Goal: Task Accomplishment & Management: Manage account settings

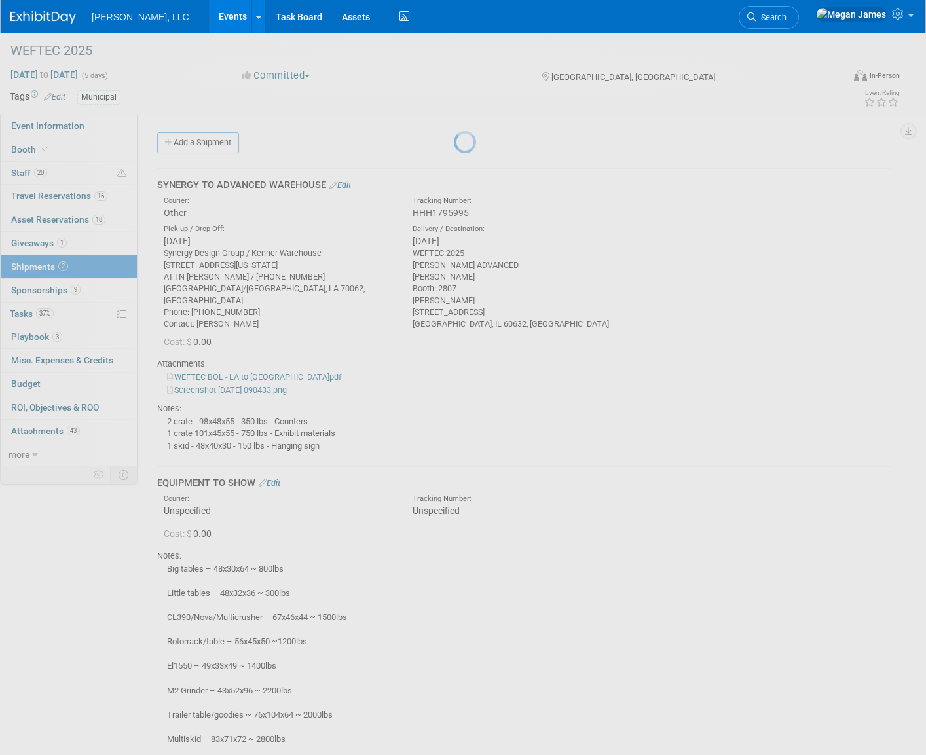
scroll to position [219, 0]
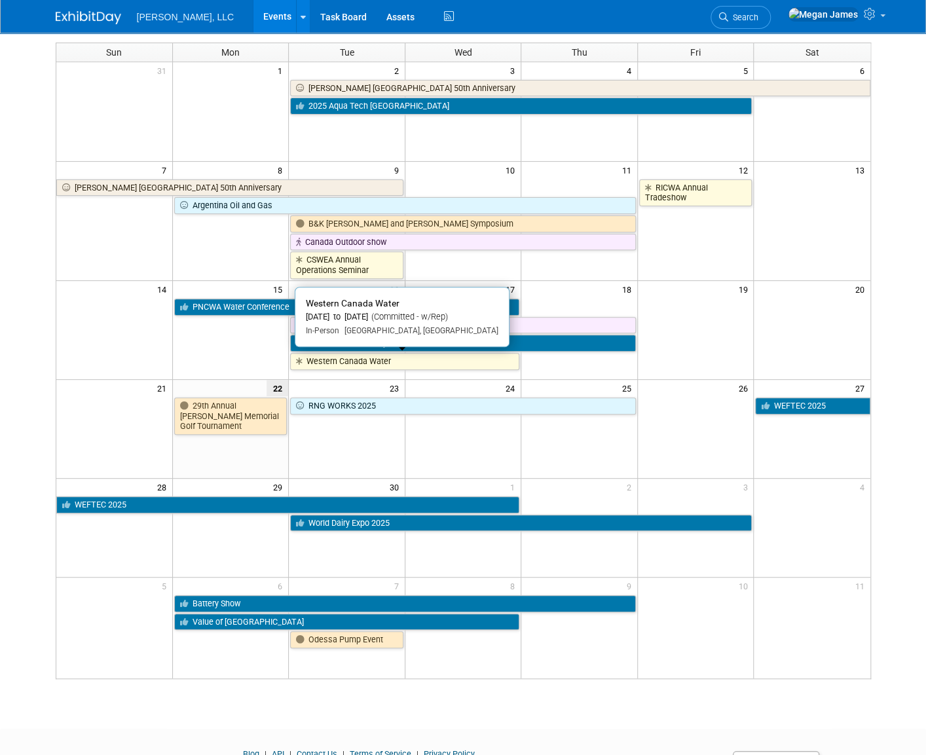
scroll to position [147, 0]
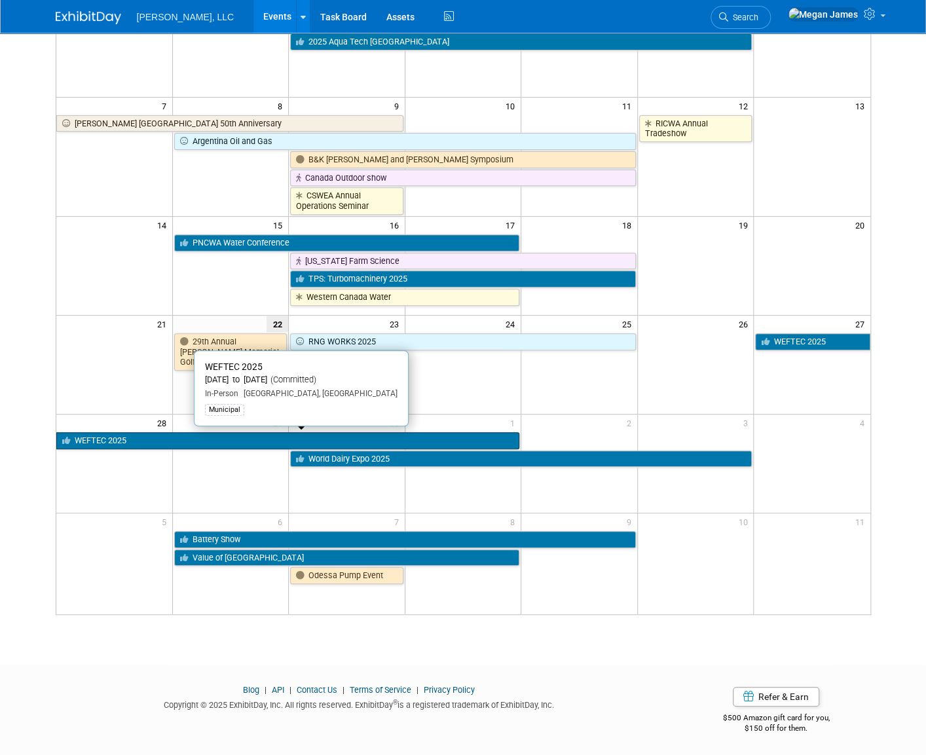
click at [150, 439] on link "WEFTEC 2025" at bounding box center [287, 440] width 463 height 17
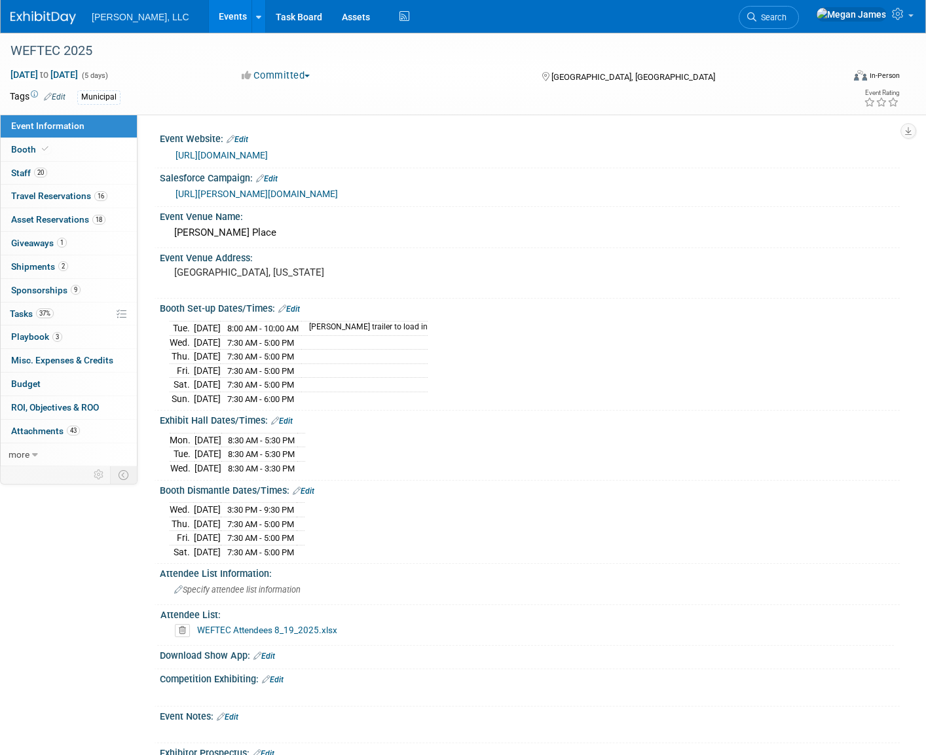
select select "Municipal"
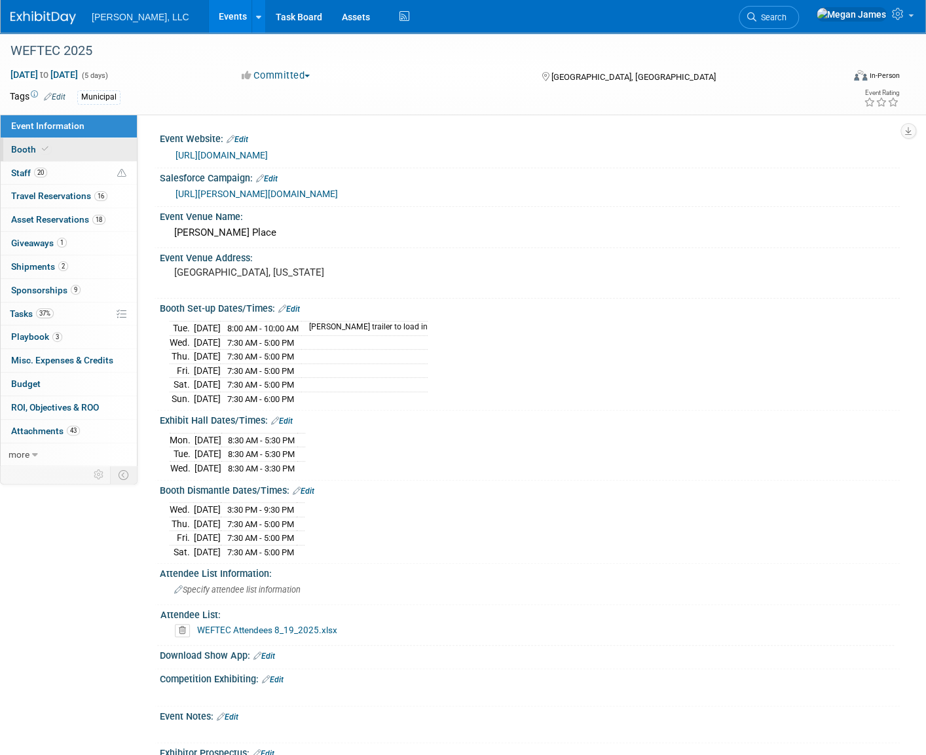
click at [90, 154] on link "Booth" at bounding box center [69, 149] width 136 height 23
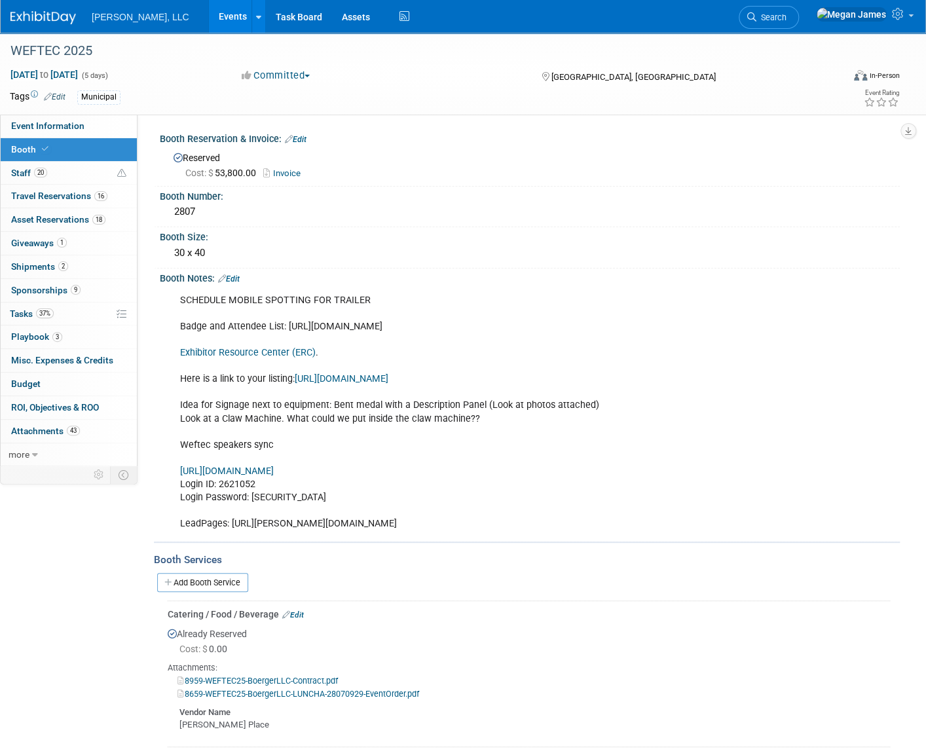
click at [297, 352] on link "Exhibitor Resource Center (ERC)" at bounding box center [247, 352] width 135 height 11
click at [209, 16] on link "Events" at bounding box center [233, 16] width 48 height 33
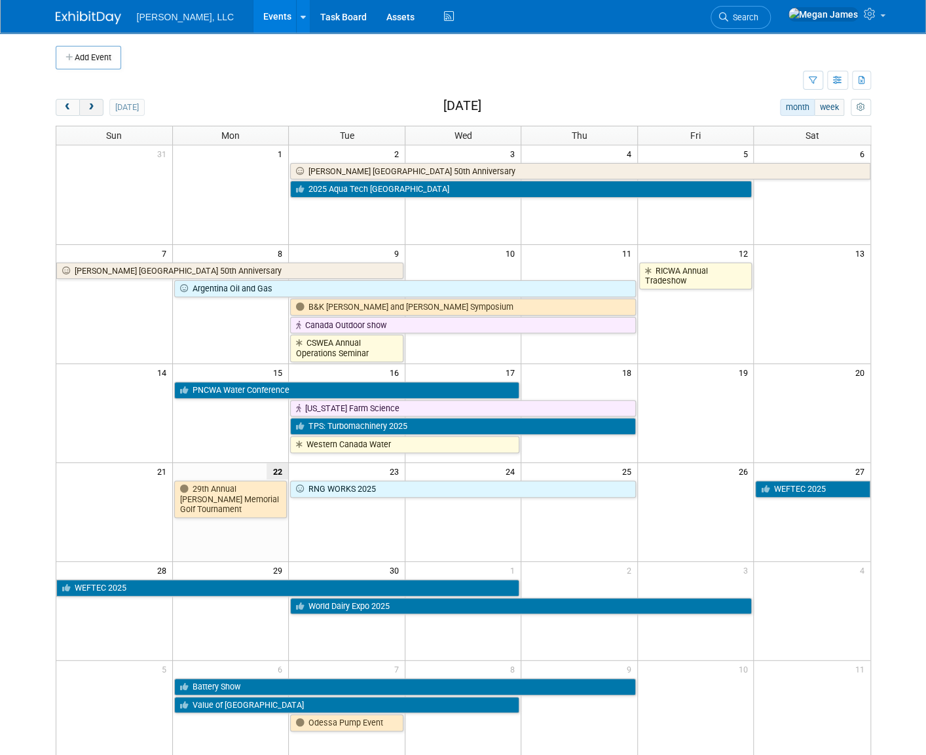
click at [85, 112] on button "next" at bounding box center [91, 107] width 24 height 17
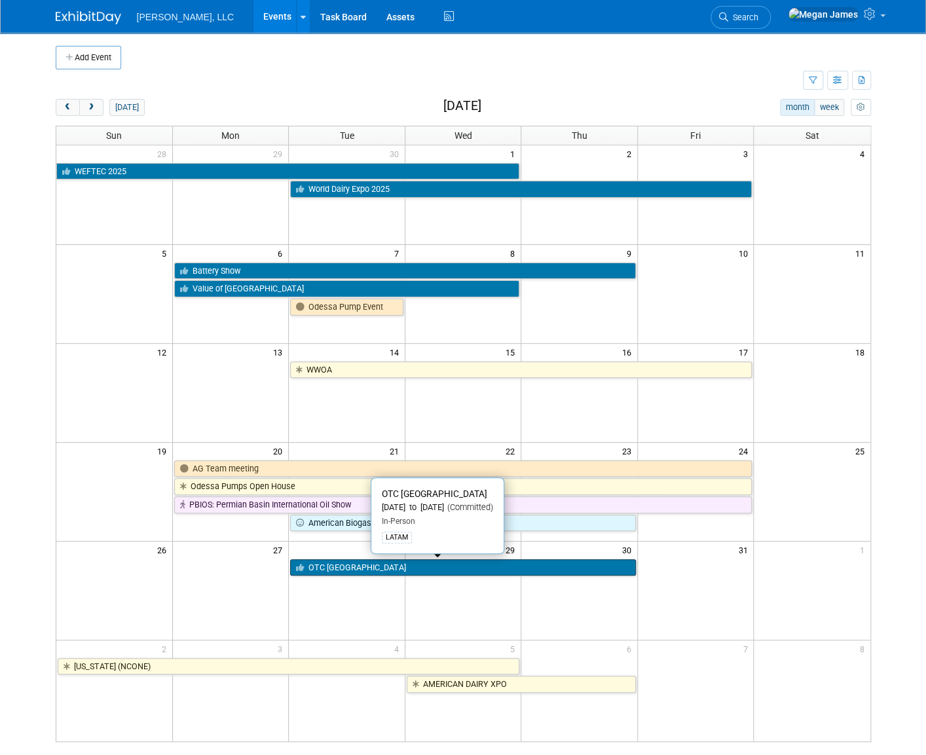
click at [339, 570] on link "OTC Brazil" at bounding box center [463, 567] width 346 height 17
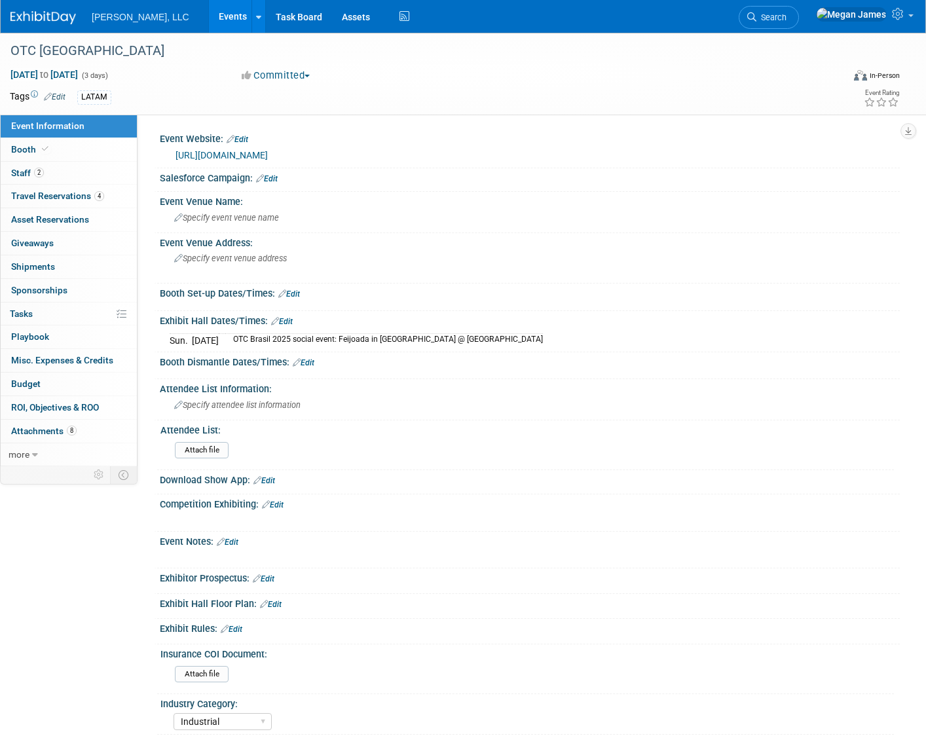
select select "Industrial"
click at [276, 177] on link "Edit" at bounding box center [267, 178] width 22 height 9
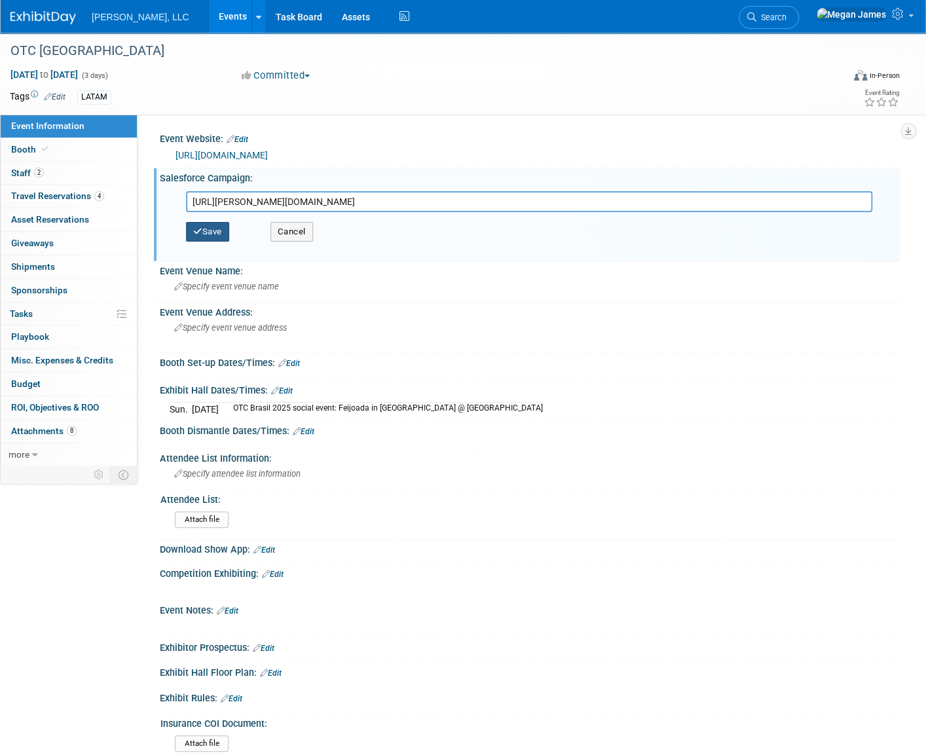
type input "[URL][PERSON_NAME][DOMAIN_NAME]"
click at [223, 227] on button "Save" at bounding box center [207, 232] width 43 height 20
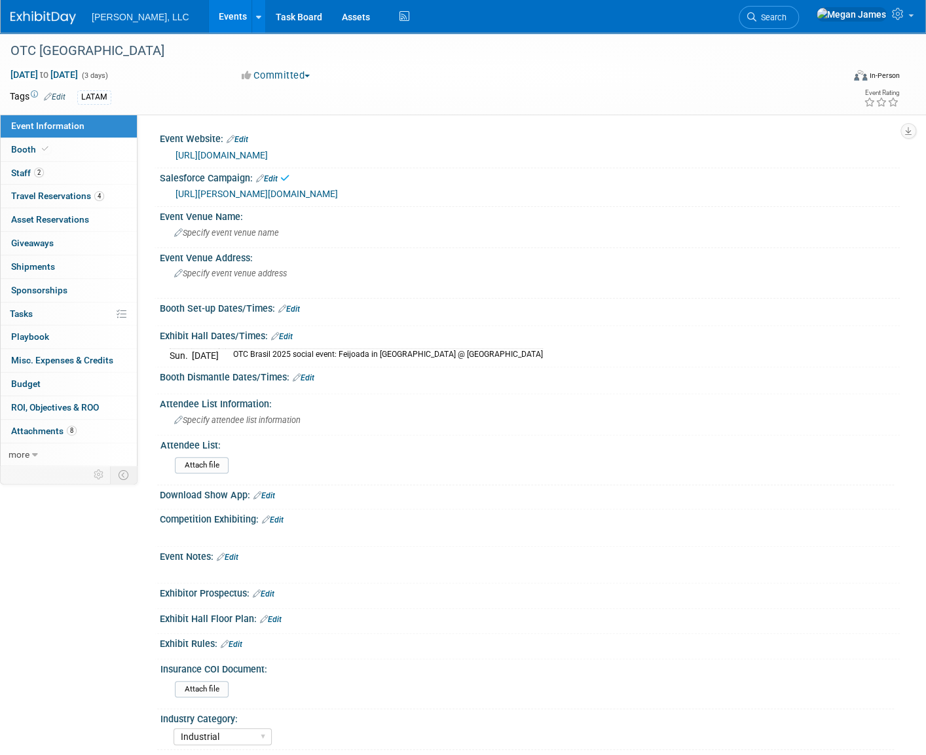
click at [262, 156] on link "[URL][DOMAIN_NAME]" at bounding box center [221, 155] width 92 height 10
click at [236, 232] on span "Specify event venue name" at bounding box center [226, 233] width 105 height 10
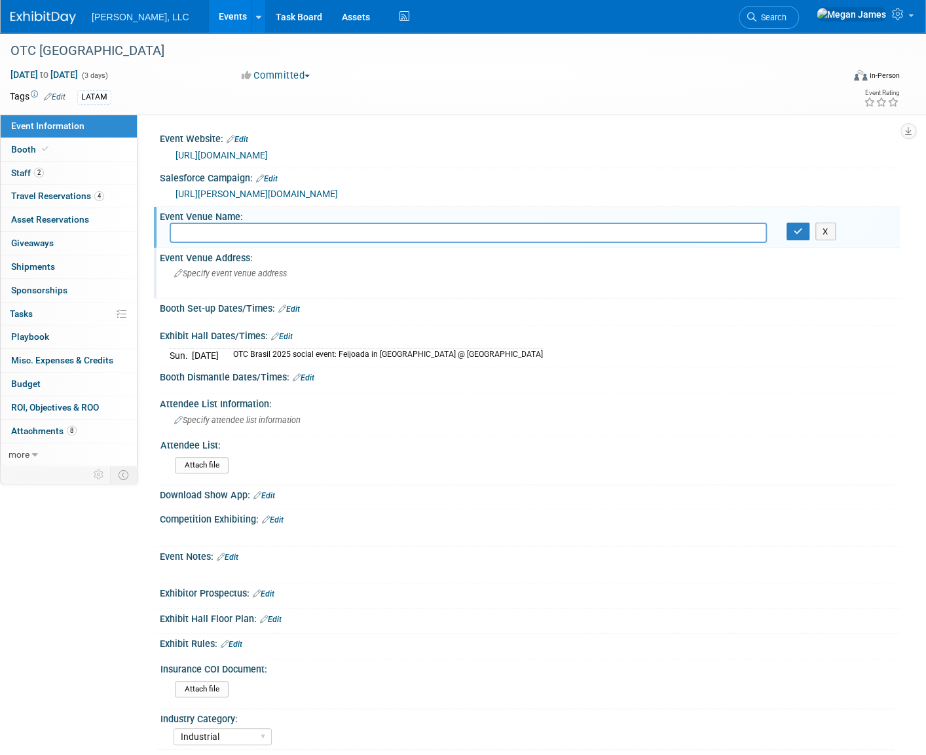
click at [233, 268] on div "Specify event venue address" at bounding box center [314, 278] width 289 height 30
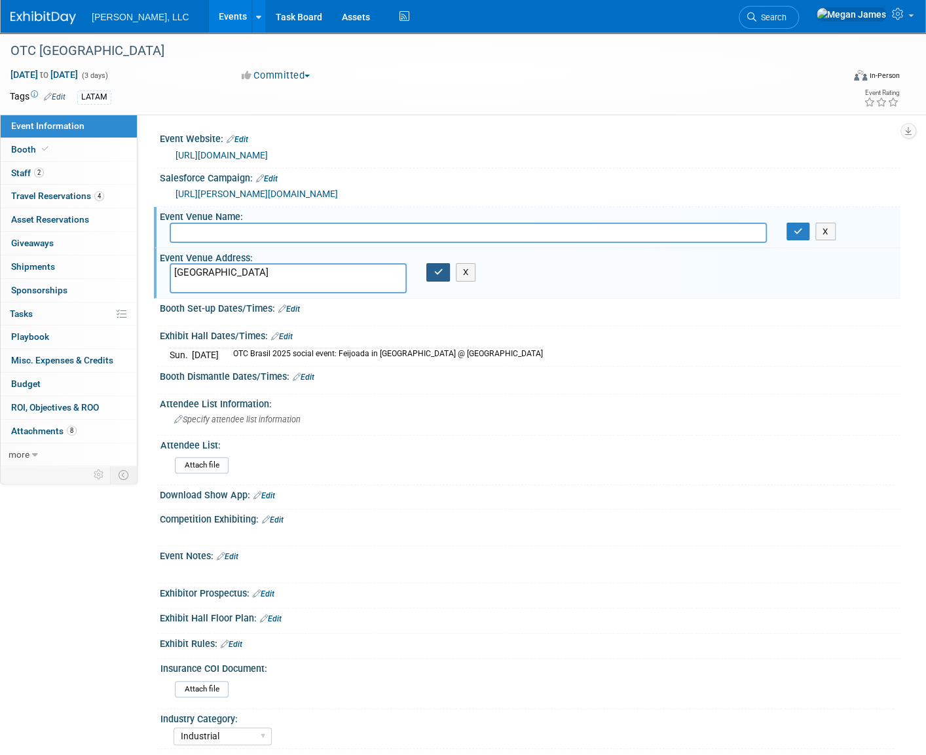
type textarea "[GEOGRAPHIC_DATA]"
click at [440, 269] on icon "button" at bounding box center [437, 272] width 9 height 9
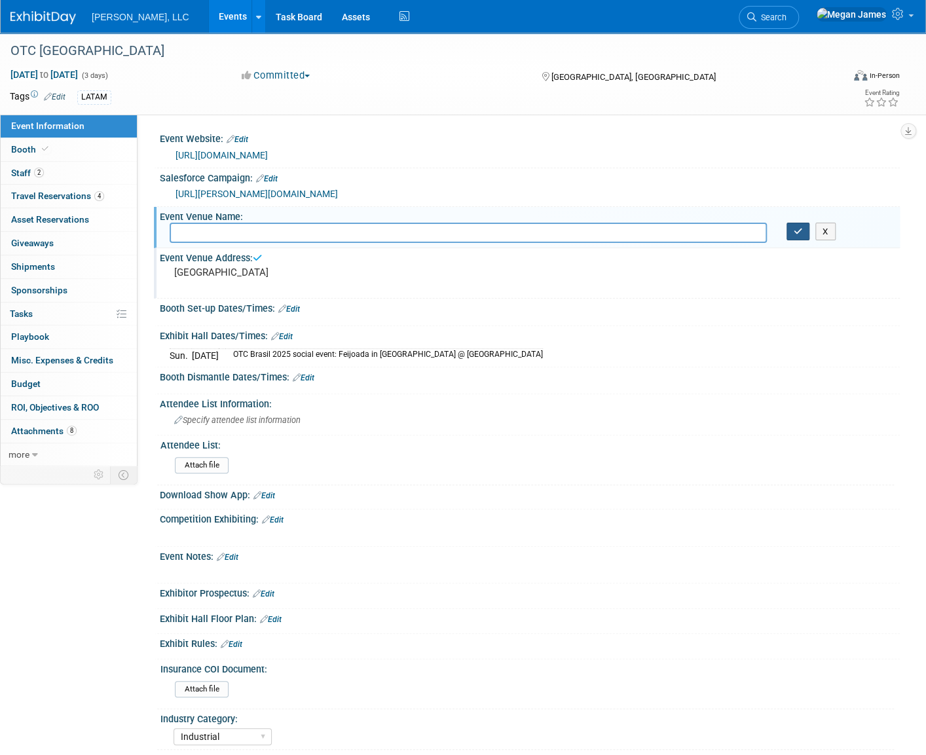
click at [793, 230] on icon "button" at bounding box center [797, 231] width 9 height 9
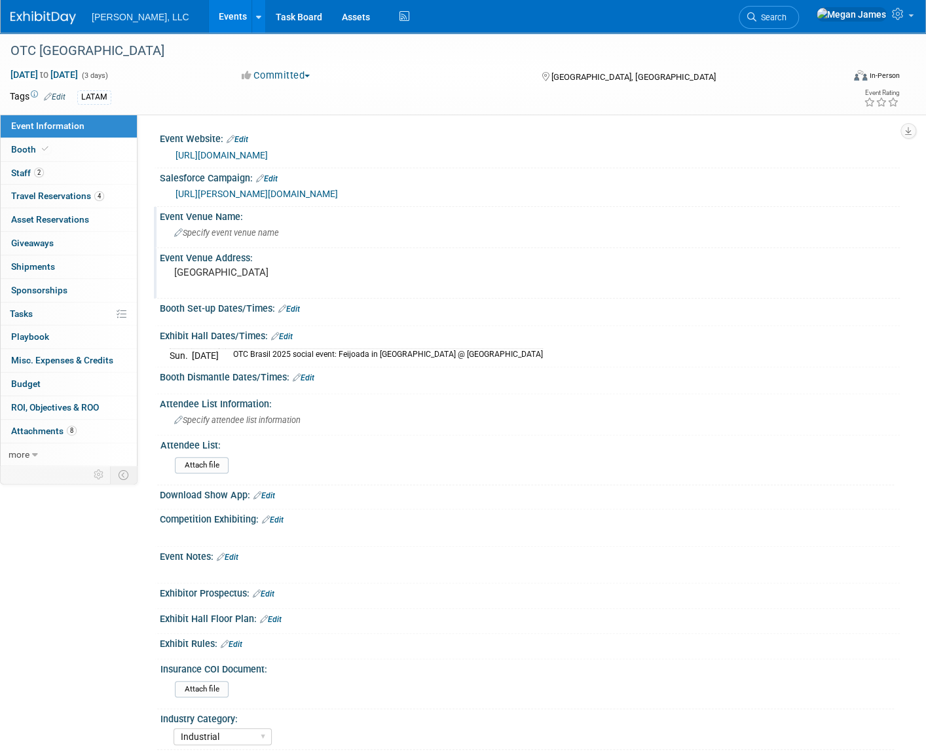
drag, startPoint x: 327, startPoint y: 149, endPoint x: 165, endPoint y: 156, distance: 161.8
click at [165, 156] on div "[URL][DOMAIN_NAME]" at bounding box center [530, 155] width 740 height 20
copy link "[URL][DOMAIN_NAME]"
drag, startPoint x: 96, startPoint y: 143, endPoint x: 175, endPoint y: 145, distance: 79.2
click at [96, 143] on link "Booth" at bounding box center [69, 149] width 136 height 23
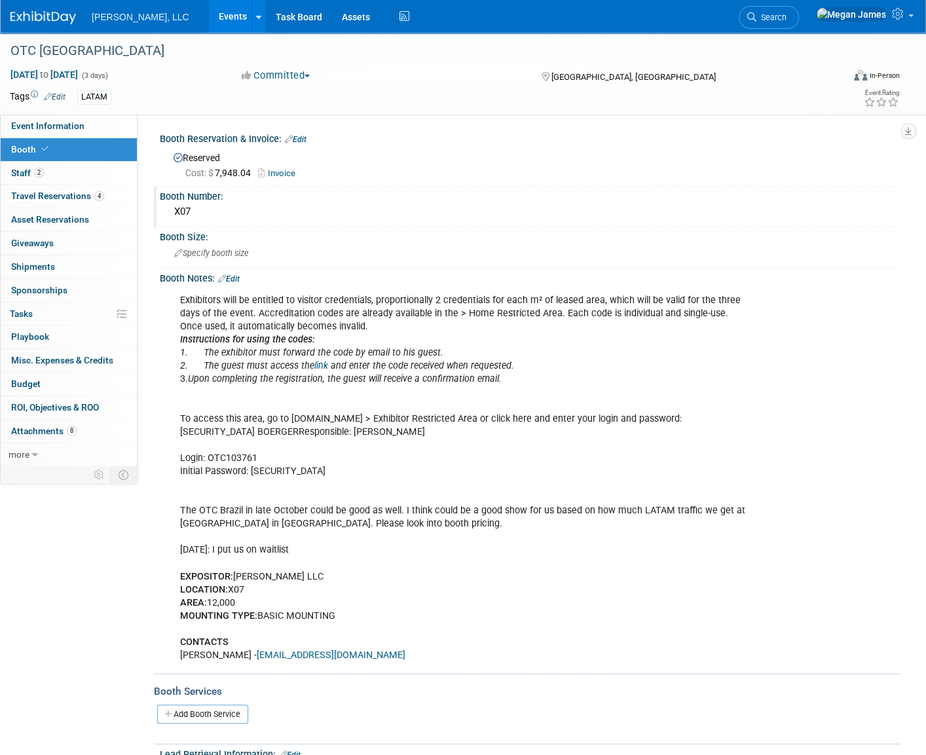
click at [198, 209] on div "X07" at bounding box center [530, 212] width 720 height 20
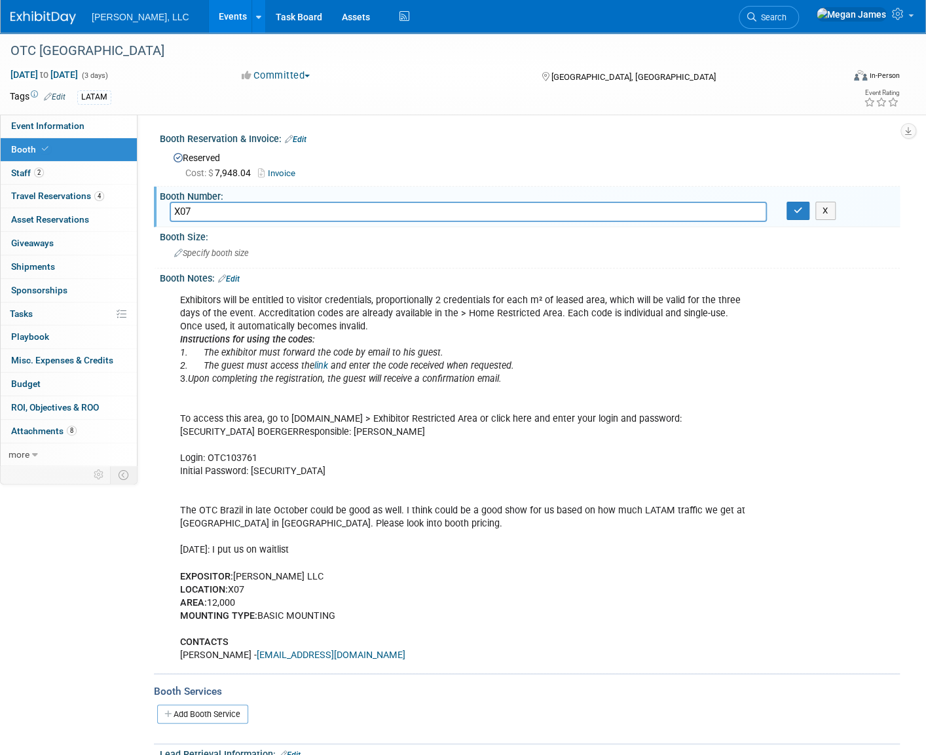
click at [198, 209] on input "X07" at bounding box center [468, 212] width 597 height 20
type input "BASIC ASSEMBLY - X07"
click at [804, 213] on button "button" at bounding box center [798, 211] width 24 height 18
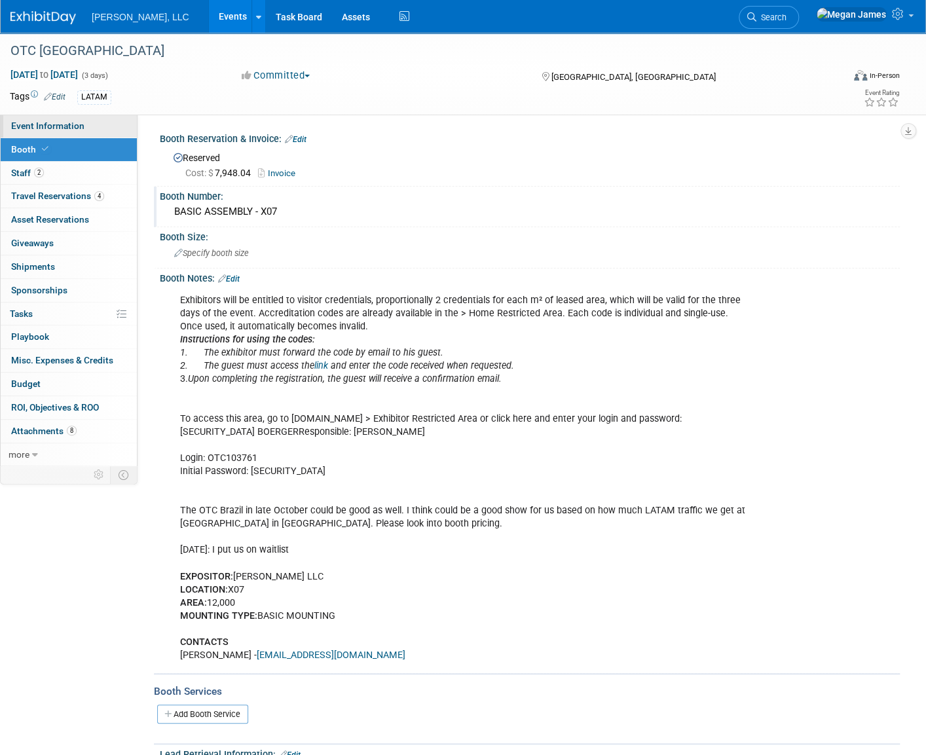
drag, startPoint x: 71, startPoint y: 128, endPoint x: 81, endPoint y: 128, distance: 10.5
click at [71, 128] on span "Event Information" at bounding box center [47, 125] width 73 height 10
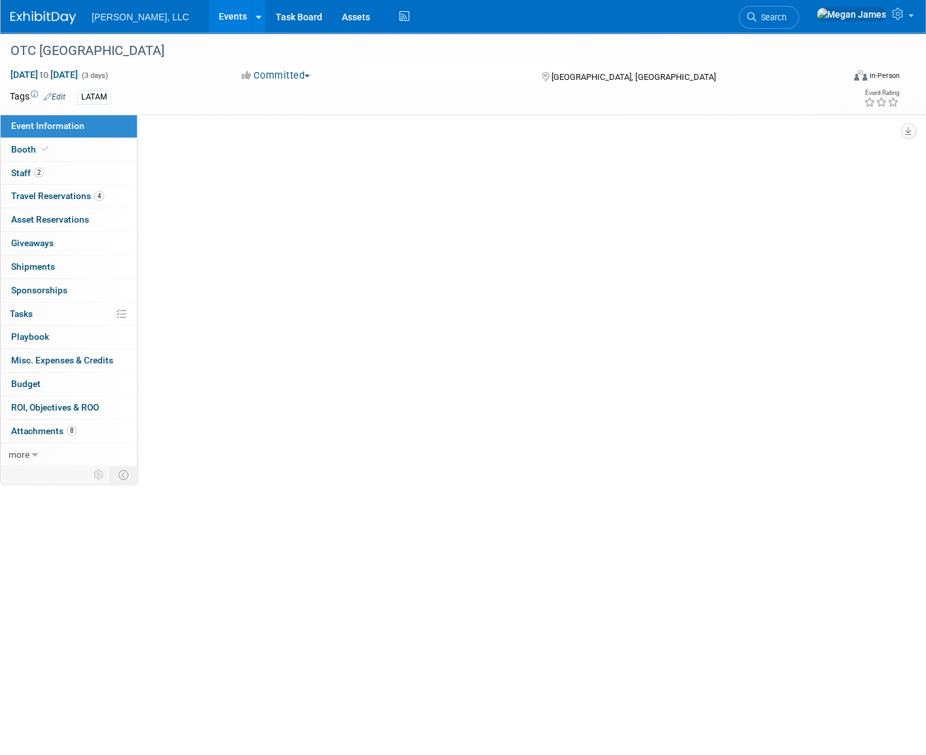
select select "Industrial"
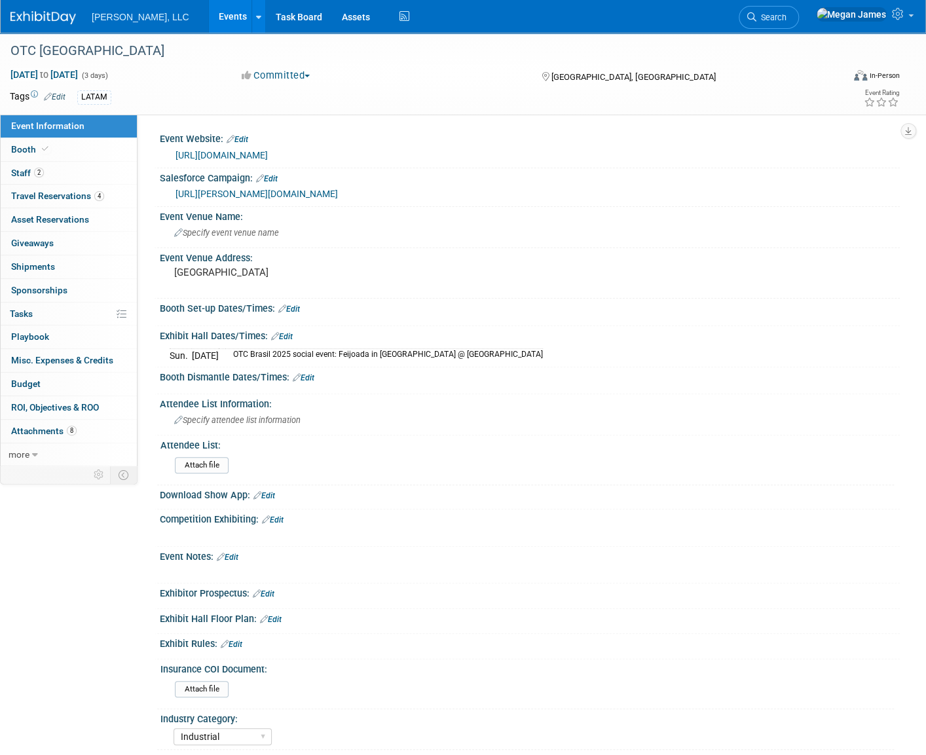
click at [299, 308] on link "Edit" at bounding box center [289, 308] width 22 height 9
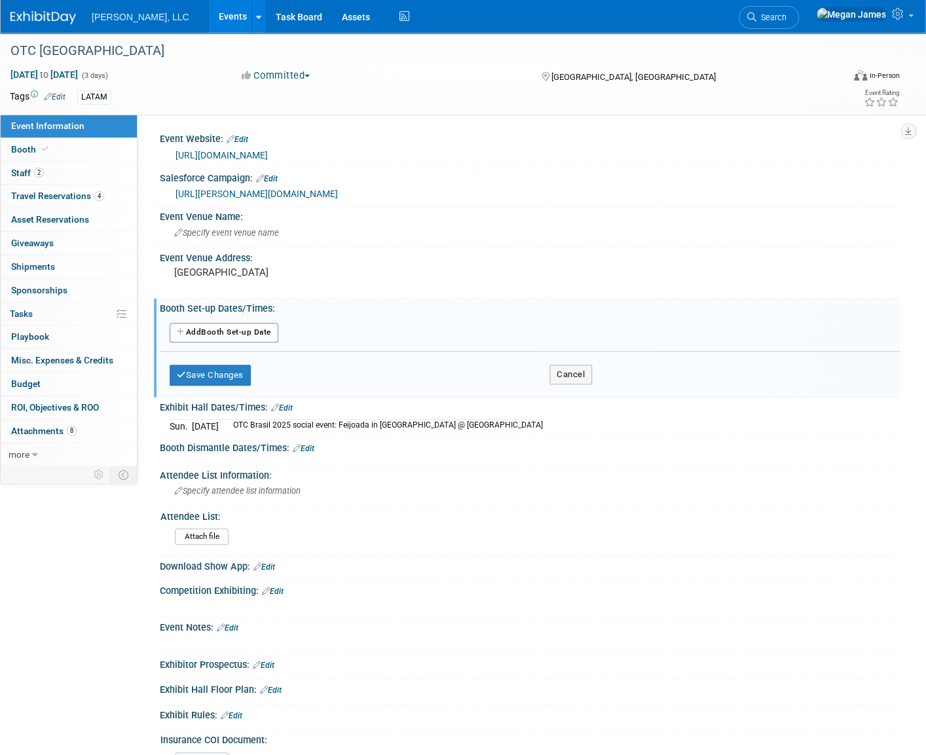
click at [219, 339] on button "Add Another Booth Set-up Date" at bounding box center [224, 333] width 109 height 20
select select "9"
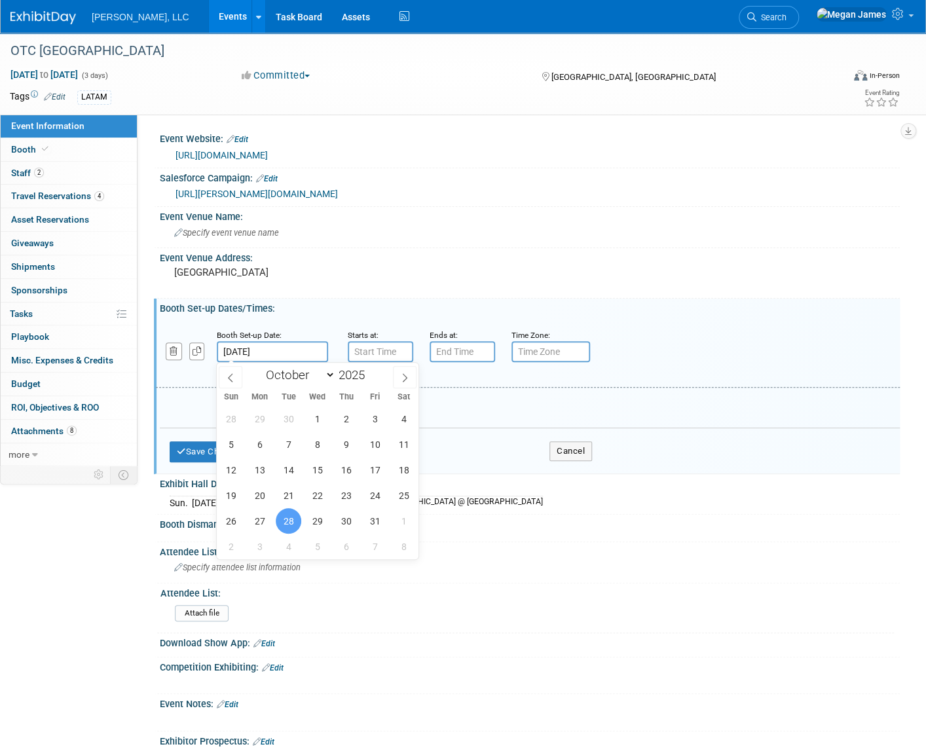
click at [295, 352] on input "[DATE]" at bounding box center [272, 351] width 111 height 21
click at [265, 527] on span "27" at bounding box center [260, 521] width 26 height 26
type input "[DATE]"
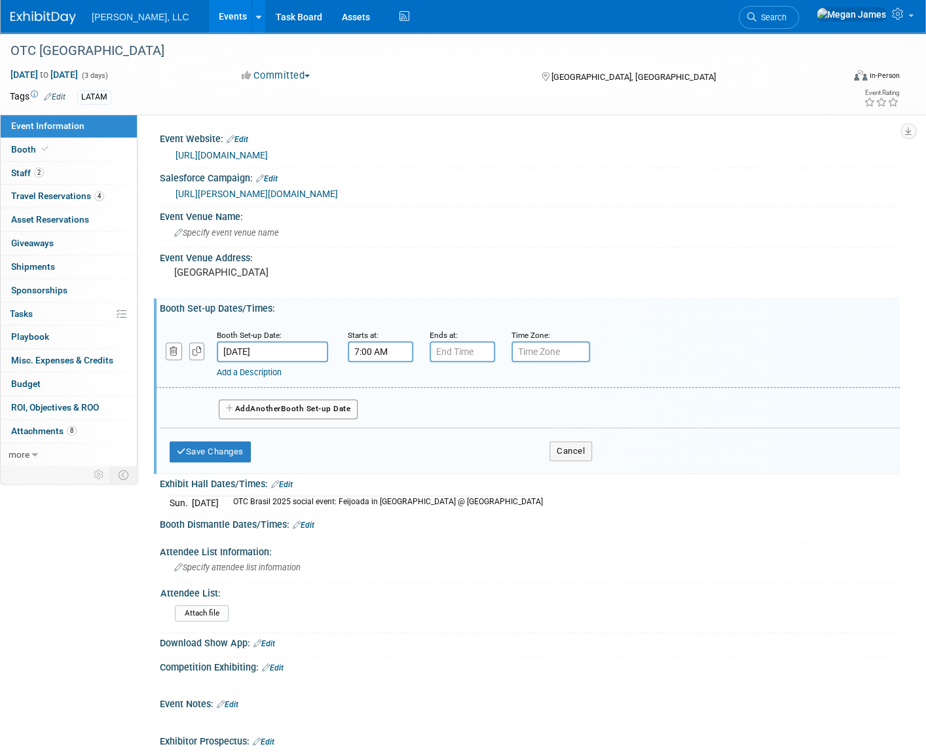
click at [391, 348] on input "7:00 AM" at bounding box center [380, 351] width 65 height 21
drag, startPoint x: 353, startPoint y: 353, endPoint x: 334, endPoint y: 353, distance: 19.0
click at [335, 353] on div "Booth Set-up Date: [DATE] Starts at: 7:00 AM 07 : 00 AM 12 01 02 03 04 05 06 07…" at bounding box center [528, 354] width 744 height 67
type input "2:00 PM"
type input "7"
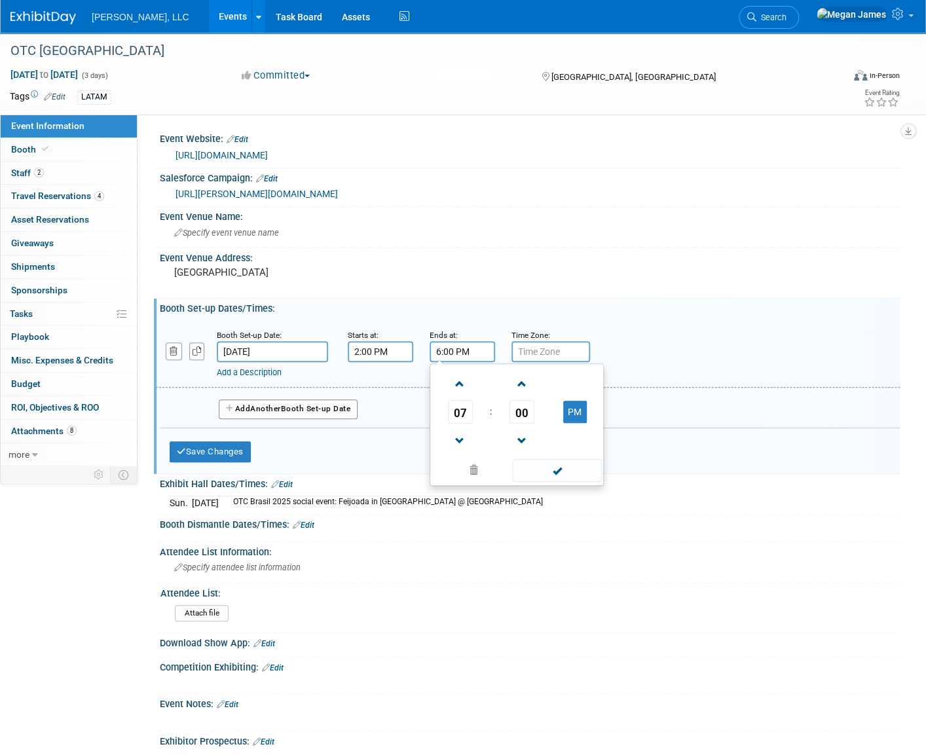
type input "6:00 PM"
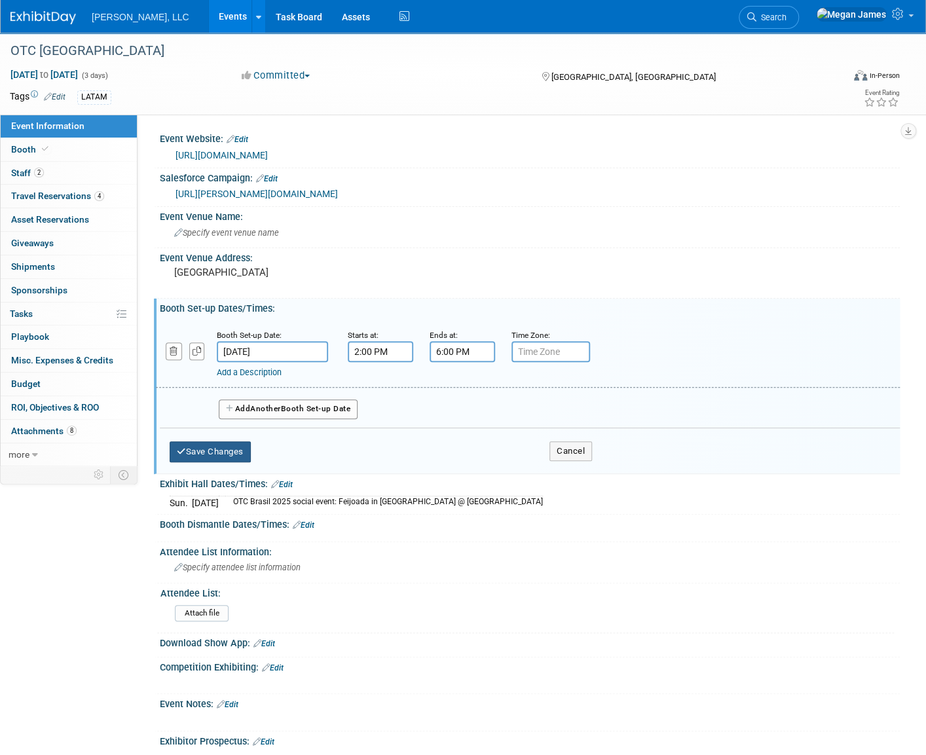
click at [218, 452] on button "Save Changes" at bounding box center [210, 451] width 81 height 21
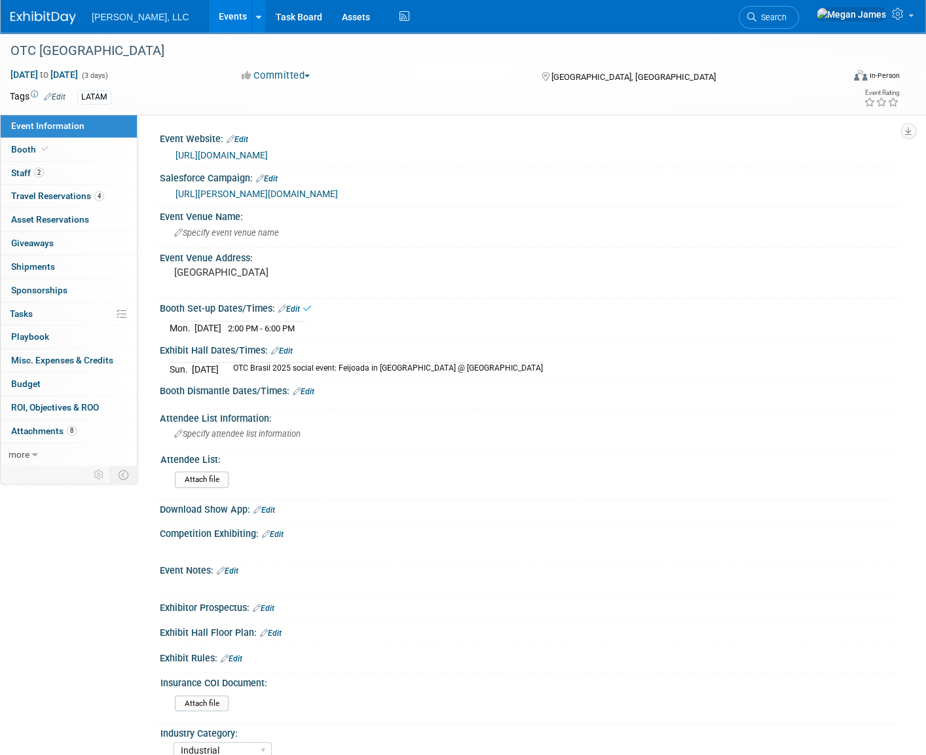
click at [287, 349] on link "Edit" at bounding box center [282, 350] width 22 height 9
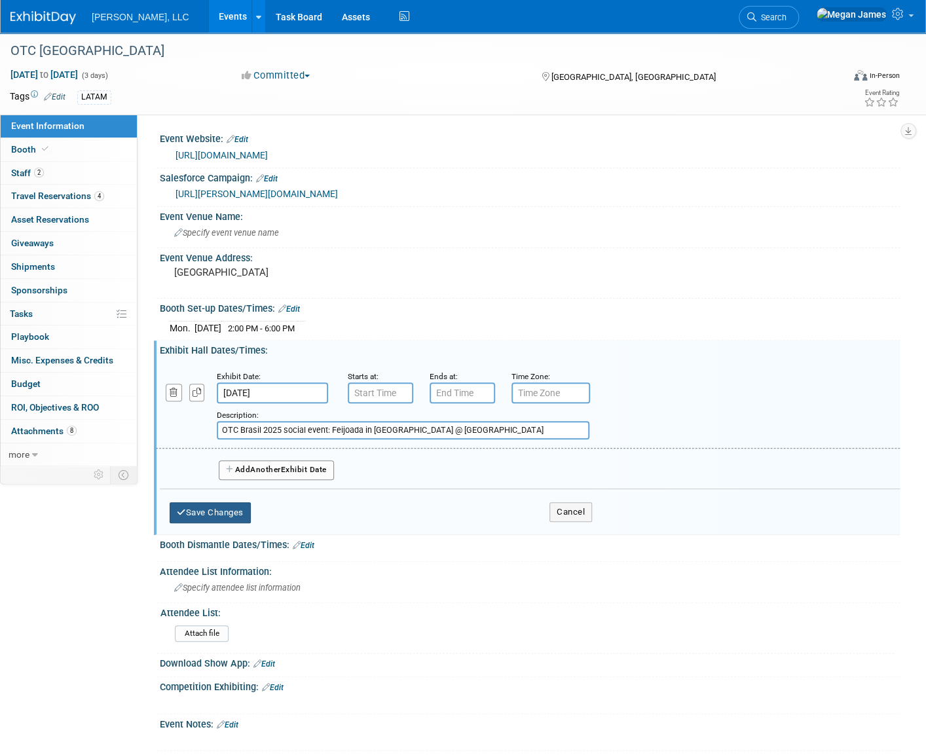
click at [240, 515] on button "Save Changes" at bounding box center [210, 512] width 81 height 21
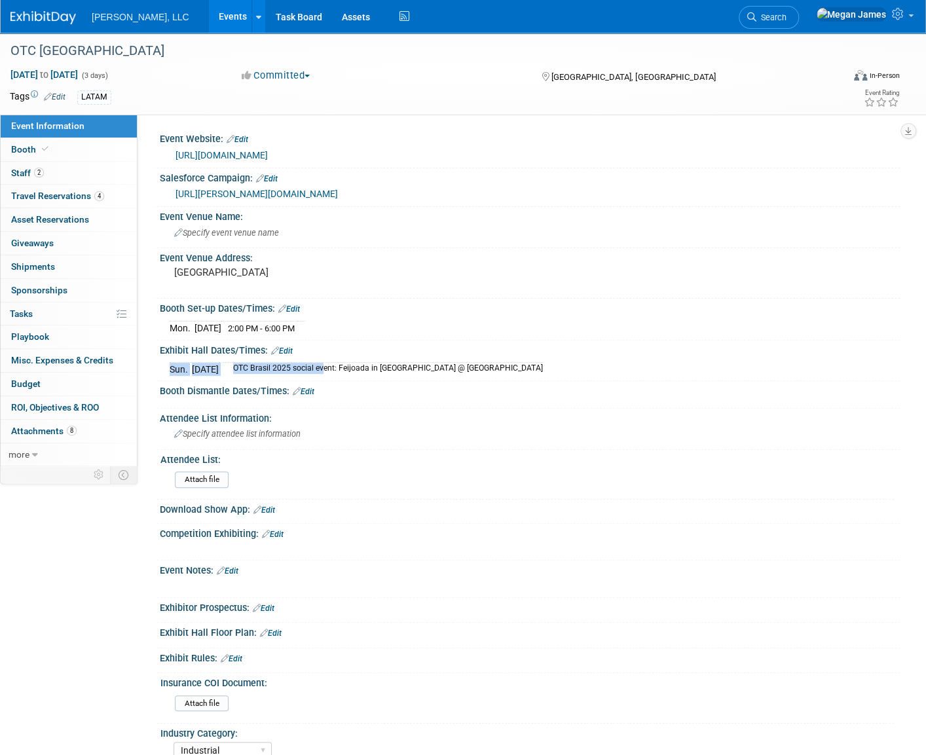
drag, startPoint x: 274, startPoint y: 366, endPoint x: 497, endPoint y: 365, distance: 223.2
click at [497, 365] on div "[DATE] OTC Brasil 2025 social event: [GEOGRAPHIC_DATA] in [GEOGRAPHIC_DATA] @ […" at bounding box center [530, 367] width 720 height 17
click at [285, 349] on link "Edit" at bounding box center [282, 350] width 22 height 9
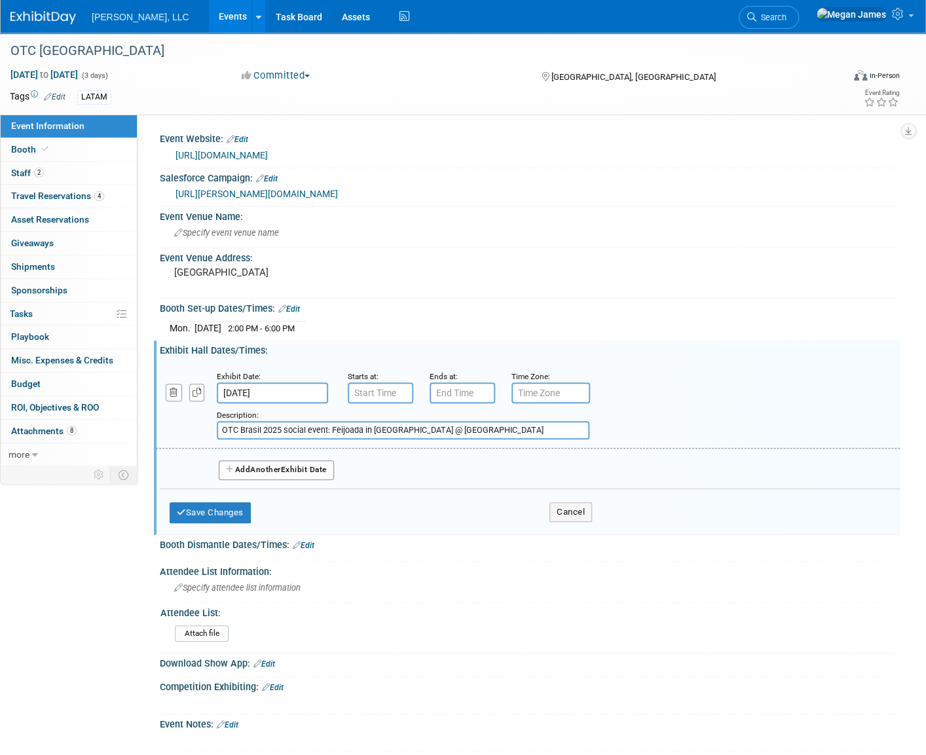
click at [269, 471] on span "Another" at bounding box center [265, 469] width 31 height 9
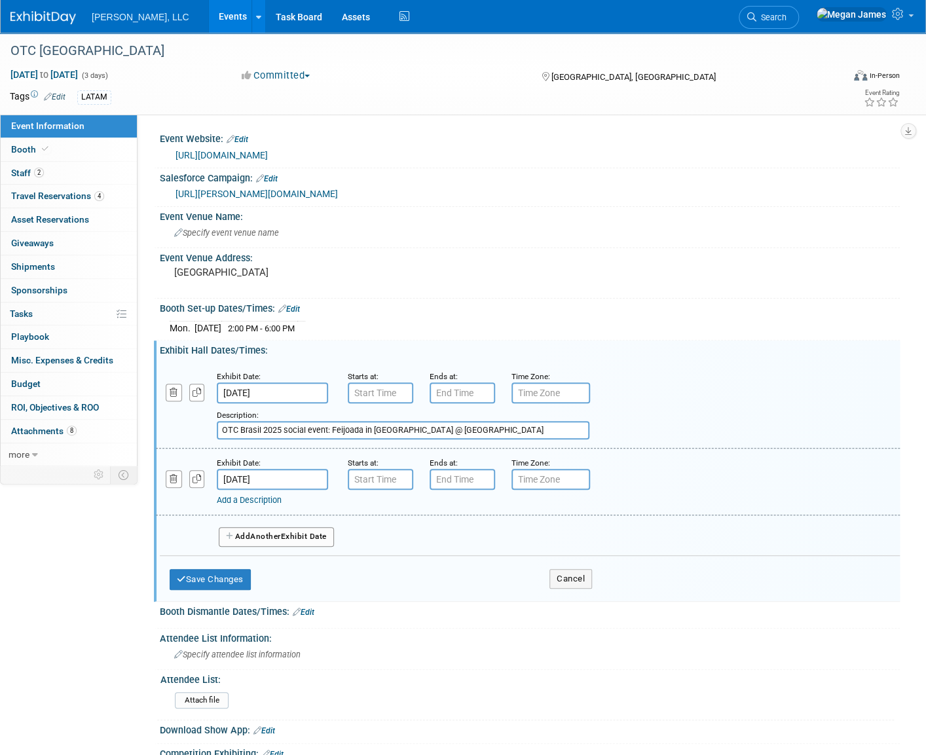
click at [292, 477] on input "[DATE]" at bounding box center [272, 479] width 111 height 21
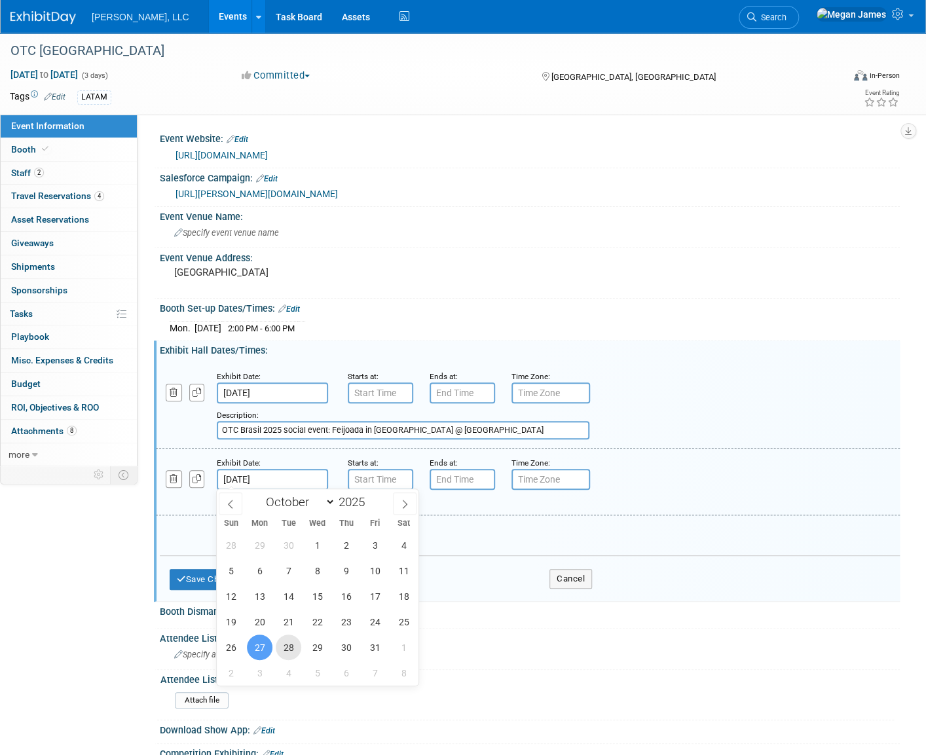
click at [292, 654] on span "28" at bounding box center [289, 647] width 26 height 26
type input "[DATE]"
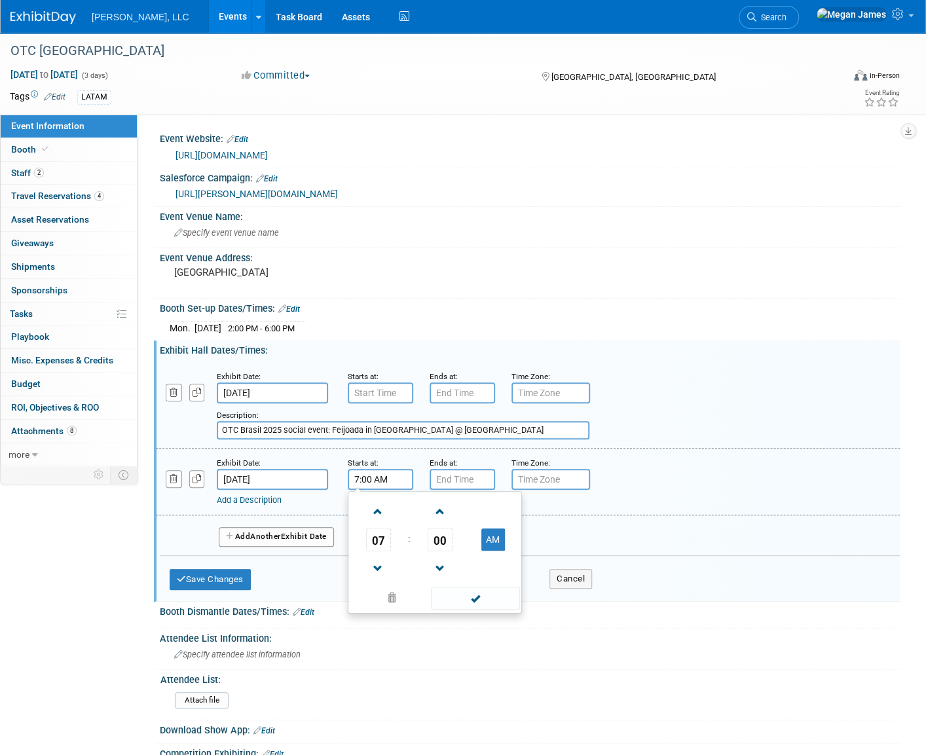
click at [408, 477] on input "7:00 AM" at bounding box center [380, 479] width 65 height 21
drag, startPoint x: 394, startPoint y: 477, endPoint x: 328, endPoint y: 469, distance: 66.5
click at [328, 469] on div "Exhibit Date: [DATE] Starts at: 7:00 AM 07 : 00 AM 12 01 02 03 04 05 06 07 08 0…" at bounding box center [528, 481] width 744 height 67
type input "9:00 AM"
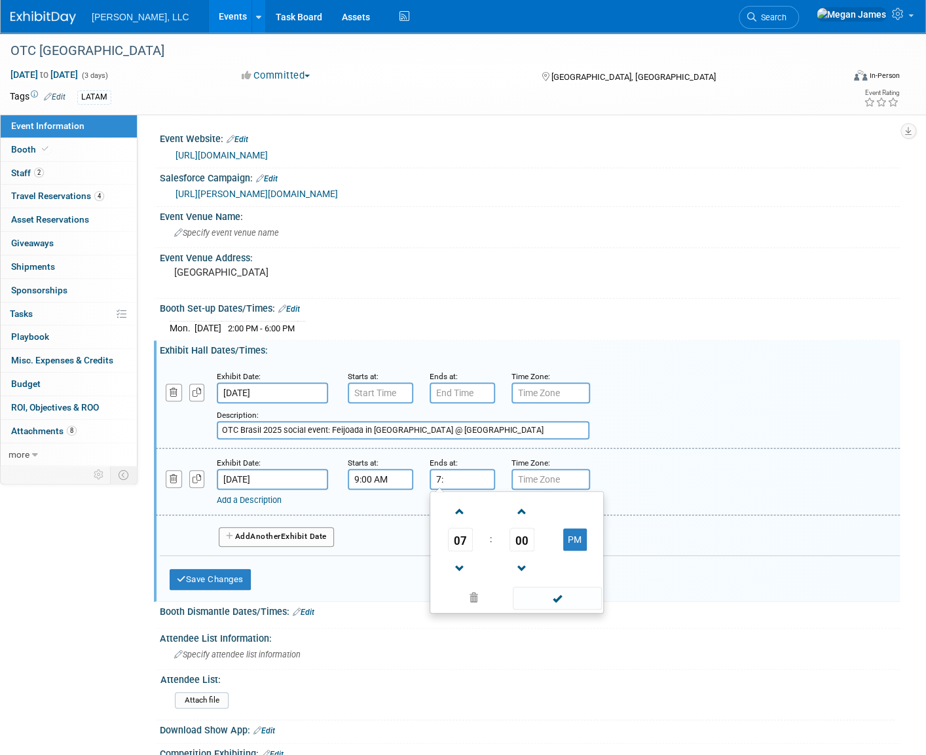
type input "7"
type input "12:00 PM"
click at [328, 535] on button "Add Another Exhibit Date" at bounding box center [276, 537] width 115 height 20
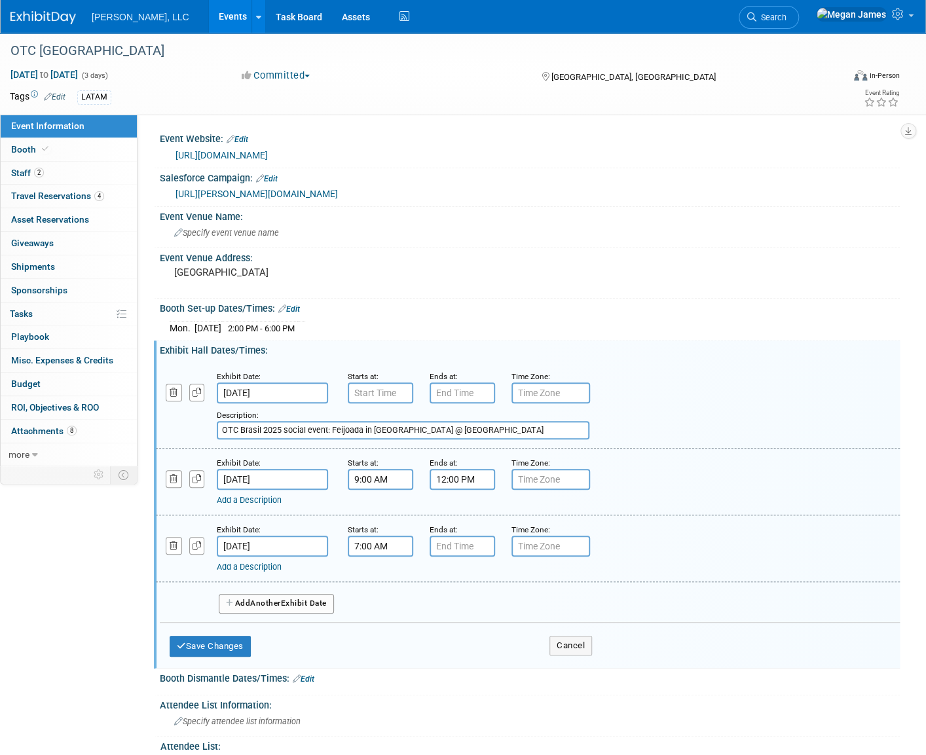
click at [379, 545] on input "7:00 AM" at bounding box center [380, 545] width 65 height 21
drag, startPoint x: 397, startPoint y: 541, endPoint x: 315, endPoint y: 541, distance: 82.5
click at [315, 541] on div "Exhibit Date: [DATE] Starts at: 7:00 AM 07 : 00 AM 12 01 02 03 04 05 06 07 08 0…" at bounding box center [528, 548] width 744 height 67
type input "9:00 AM"
type input "7"
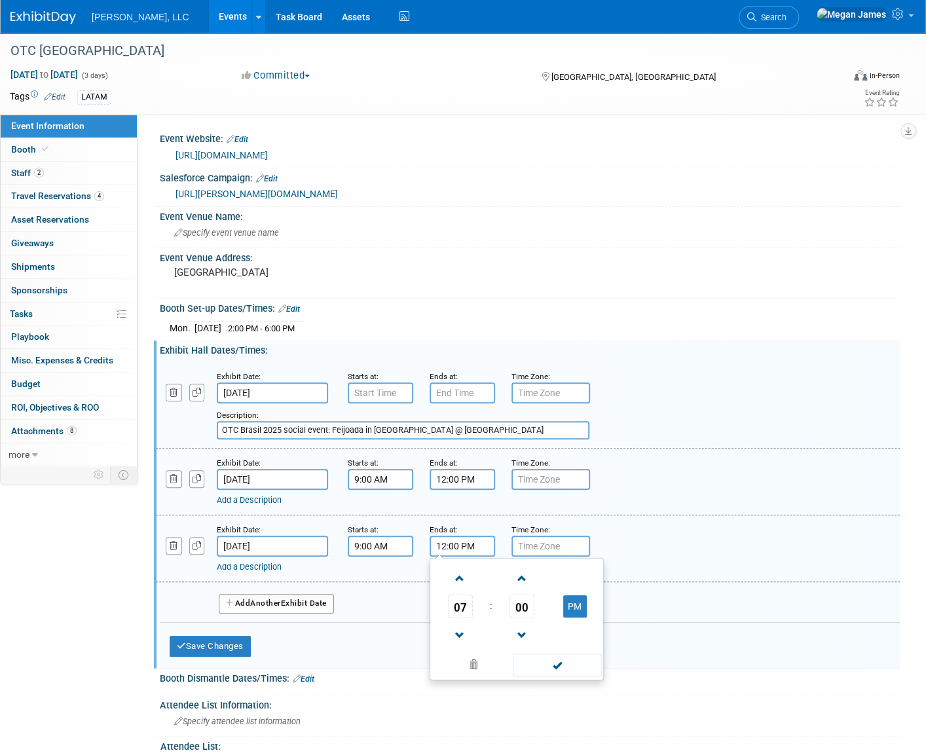
type input "12:00 PM"
click at [320, 606] on button "Add Another Exhibit Date" at bounding box center [276, 604] width 115 height 20
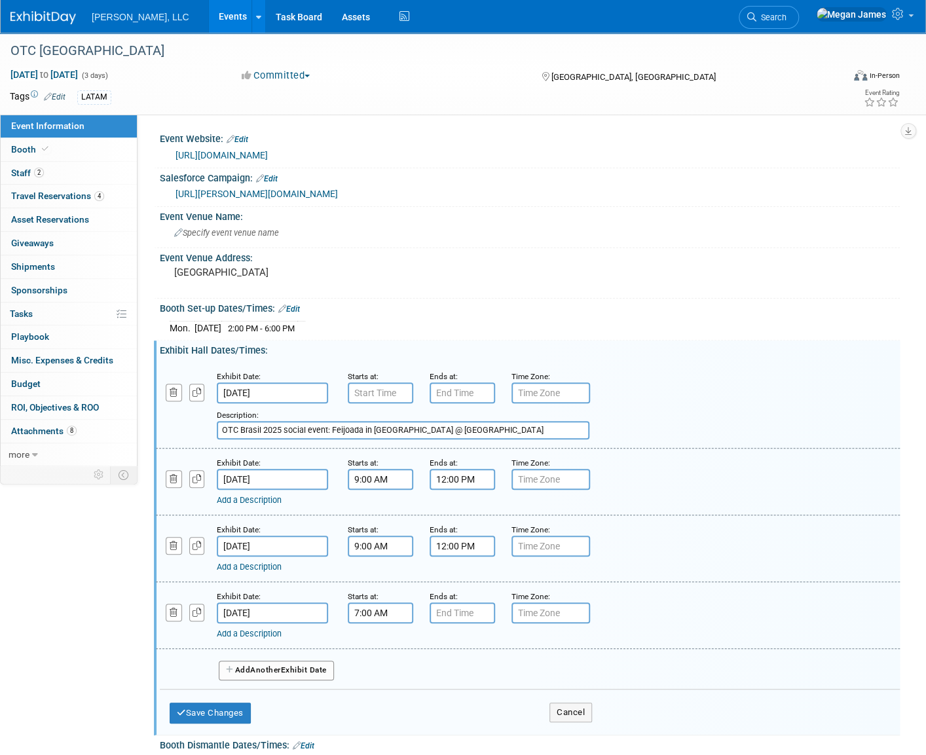
click at [388, 611] on input "7:00 AM" at bounding box center [380, 612] width 65 height 21
drag, startPoint x: 397, startPoint y: 608, endPoint x: 327, endPoint y: 607, distance: 69.4
click at [327, 607] on div "Exhibit Date: [DATE] Starts at: 7:00 AM 07 : 00 AM 12 01 02 03 04 05 06 07 08 0…" at bounding box center [528, 615] width 744 height 67
type input "9:00 AM"
type input "7"
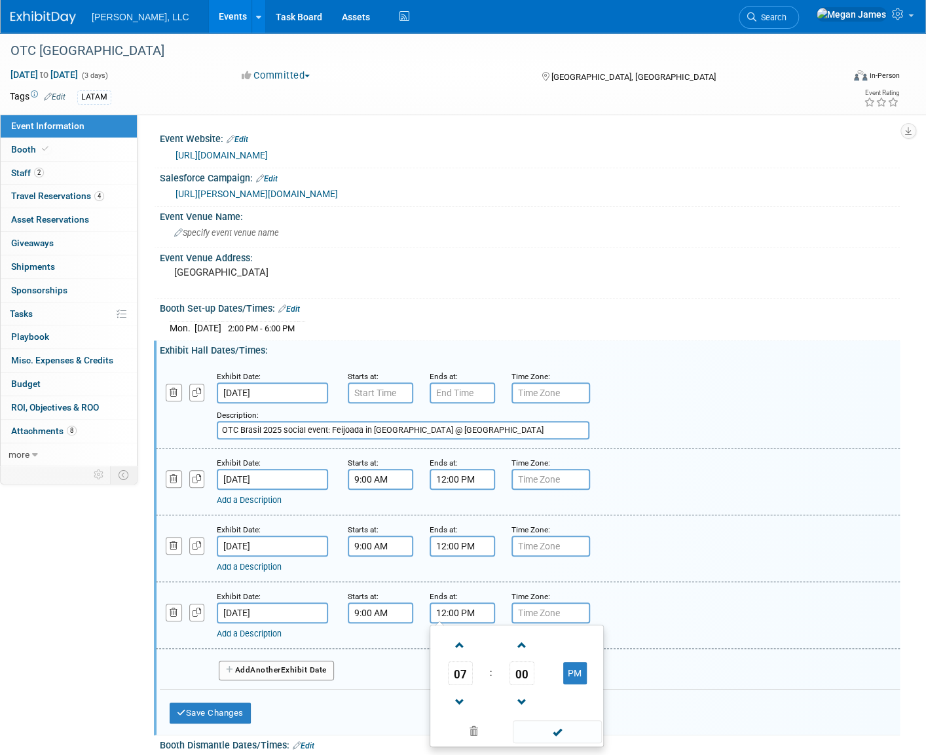
type input "12:00 PM"
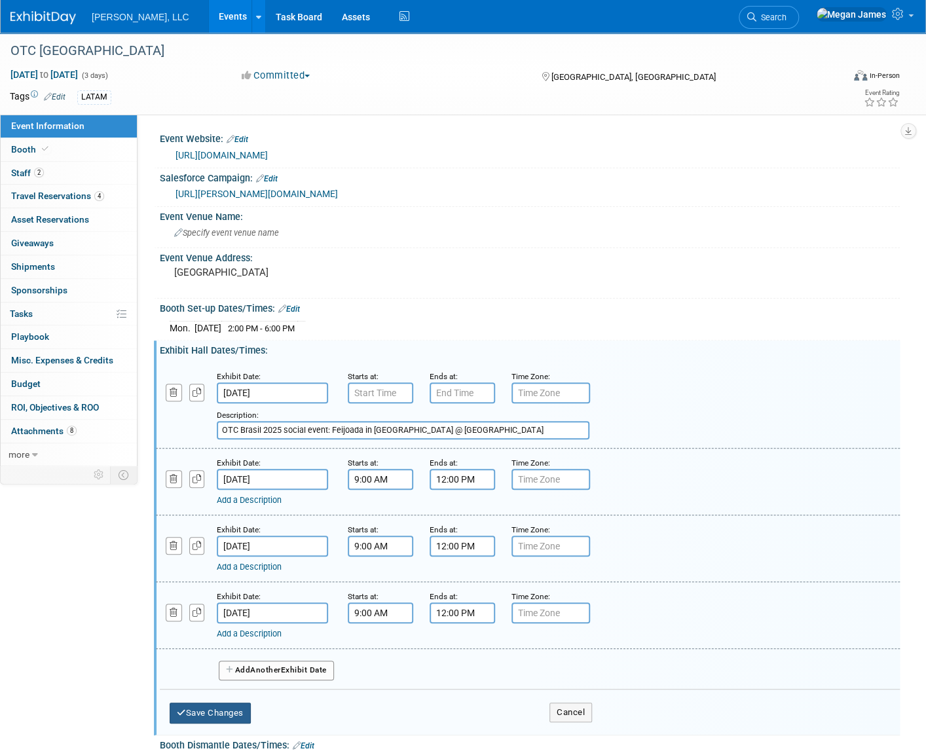
click at [234, 705] on button "Save Changes" at bounding box center [210, 712] width 81 height 21
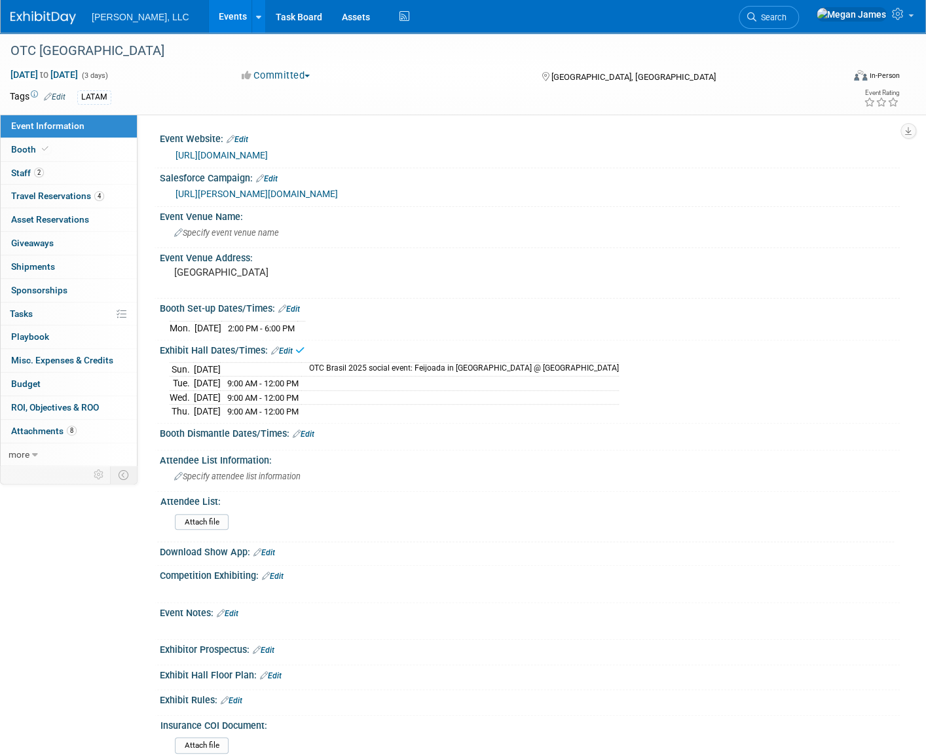
click at [310, 431] on link "Edit" at bounding box center [304, 433] width 22 height 9
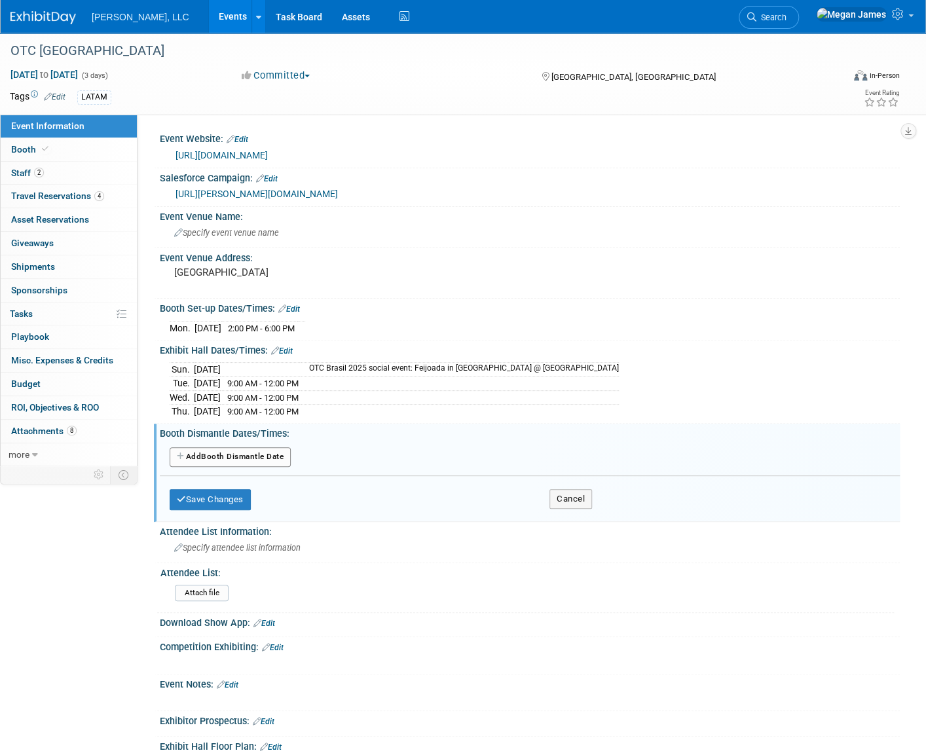
click at [272, 451] on button "Add Another Booth Dismantle Date" at bounding box center [230, 457] width 121 height 20
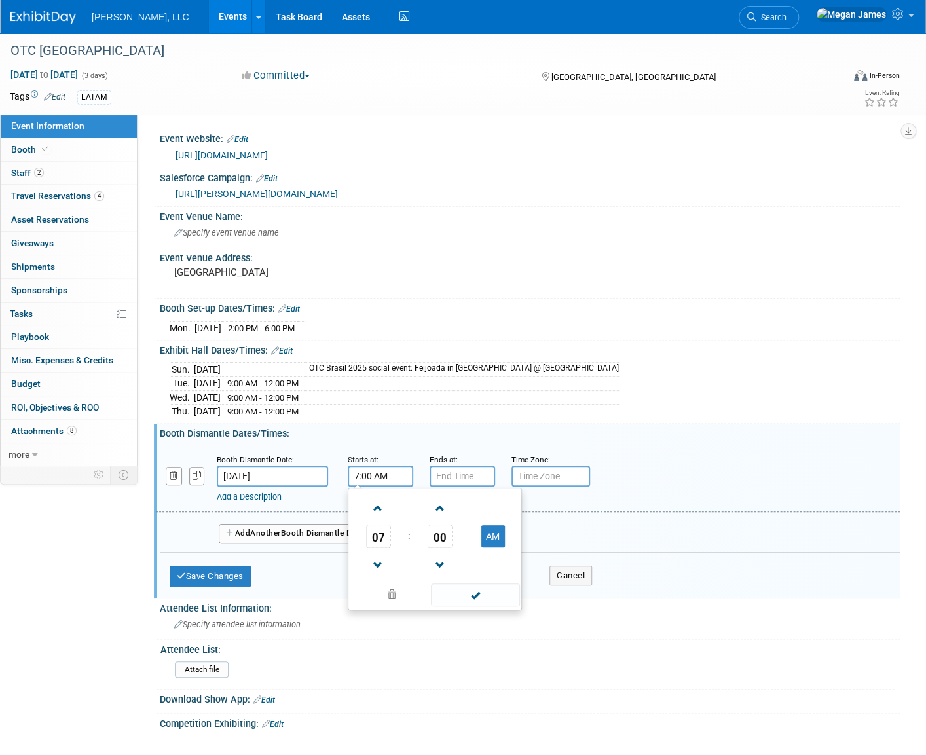
click at [390, 473] on input "7:00 AM" at bounding box center [380, 475] width 65 height 21
drag, startPoint x: 379, startPoint y: 472, endPoint x: 331, endPoint y: 473, distance: 48.4
click at [331, 473] on div "Booth Dismantle Date: [DATE] Starts at: 7:00 AM 07 : 00 AM 12 01 02 03 04 05 06…" at bounding box center [528, 478] width 744 height 67
type input "8:00 PM"
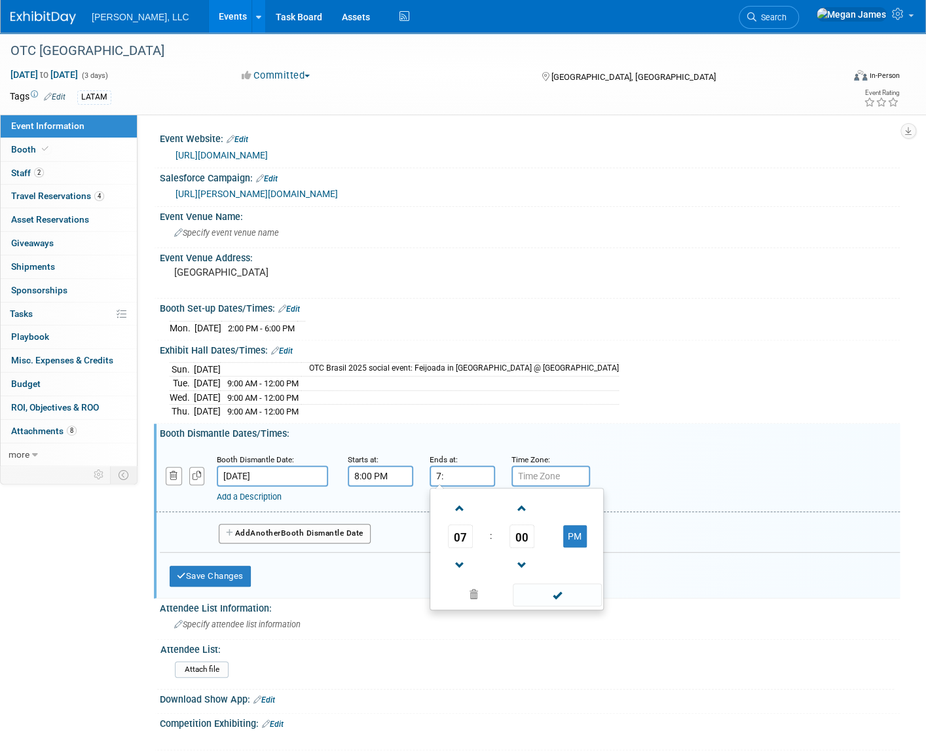
type input "7"
type input "10:00 PM"
click at [268, 497] on link "Add a Description" at bounding box center [249, 497] width 65 height 10
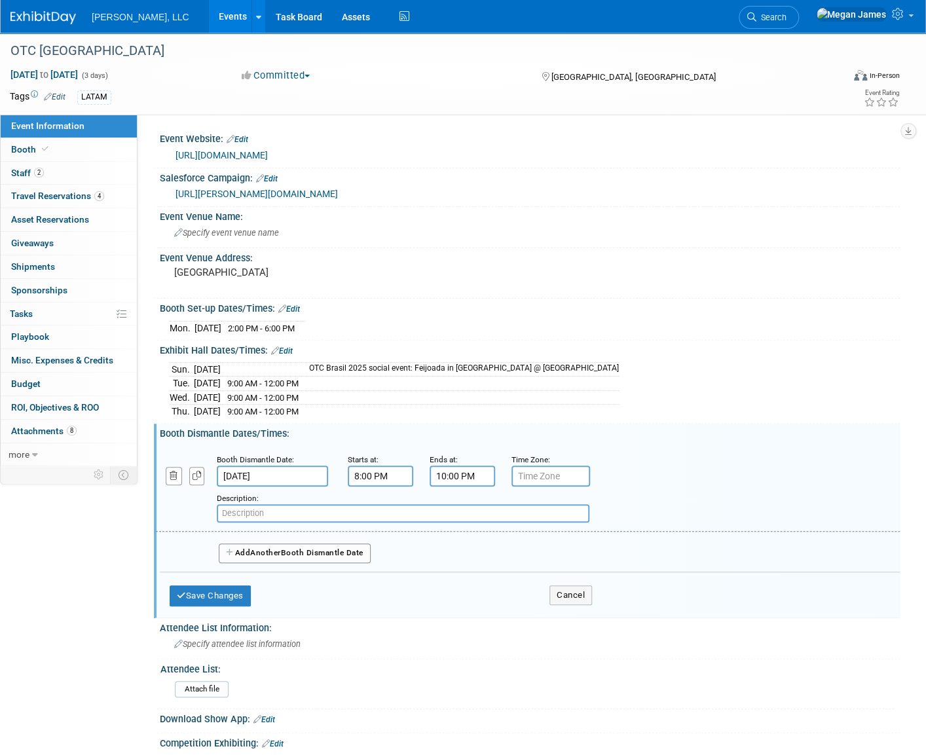
paste input "ONLY Removal of Material, Equipment & Decoration"
type input "ONLY Removal of Material, Equipment & Decoration"
click at [291, 549] on button "Add Another Booth Dismantle Date" at bounding box center [295, 553] width 152 height 20
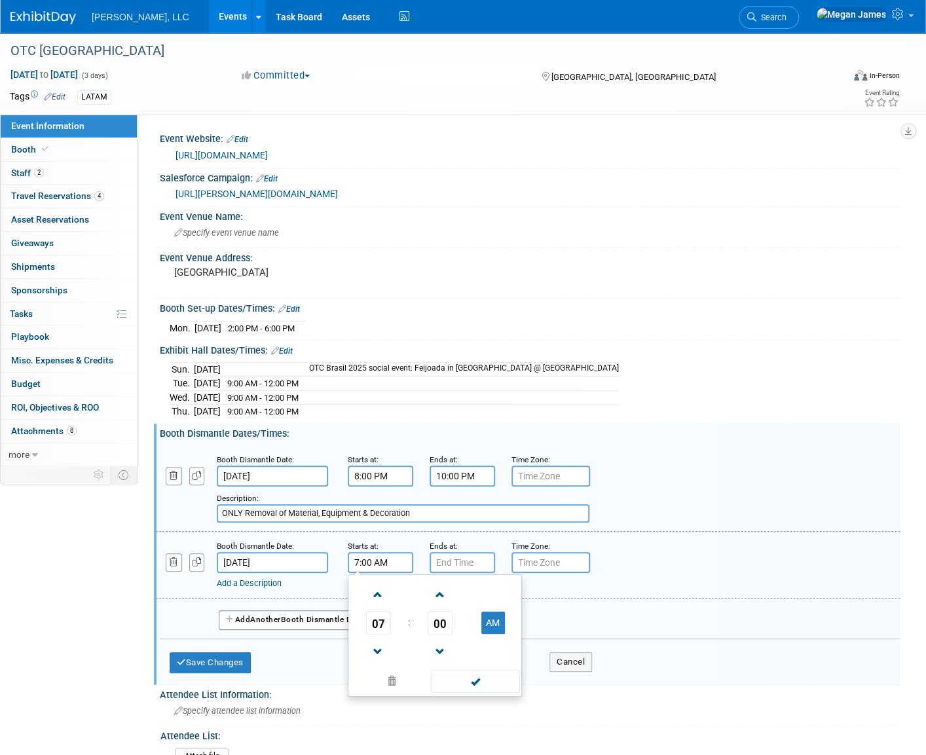
click at [393, 560] on input "7:00 AM" at bounding box center [380, 562] width 65 height 21
drag, startPoint x: 399, startPoint y: 557, endPoint x: 335, endPoint y: 558, distance: 64.2
click at [335, 558] on div "Booth Dismantle Date: [DATE] Starts at: 7:00 AM 07 : 00 AM 12 01 02 03 04 05 06…" at bounding box center [528, 565] width 744 height 67
type input "8:00 AM"
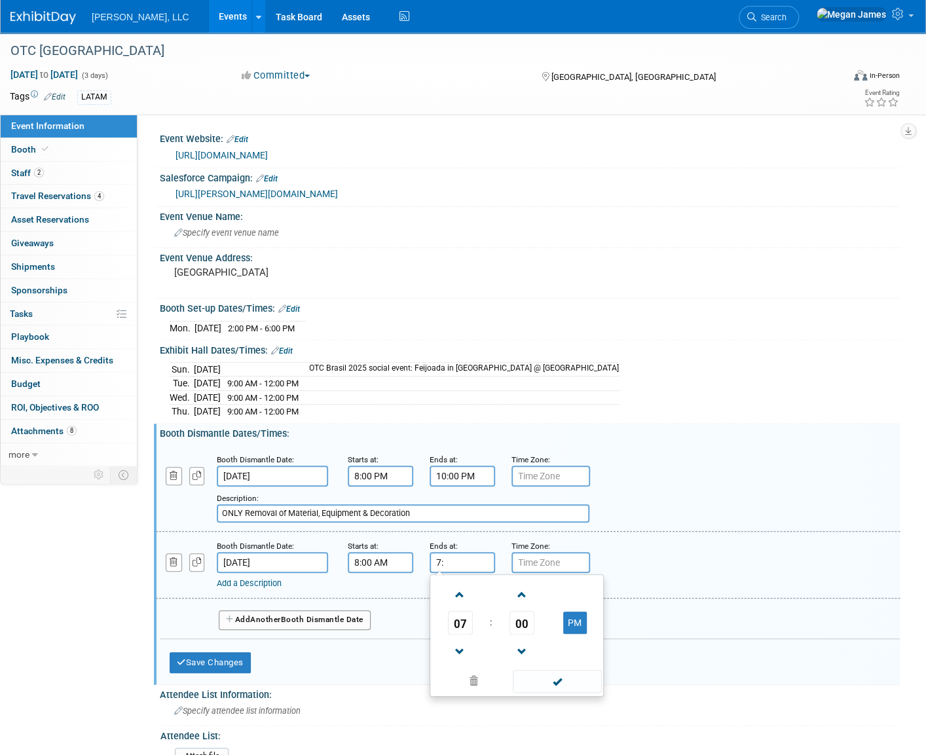
type input "7"
type input "11:00 AM"
click at [452, 598] on div "Add Another Booth Dismantle Date" at bounding box center [530, 615] width 740 height 35
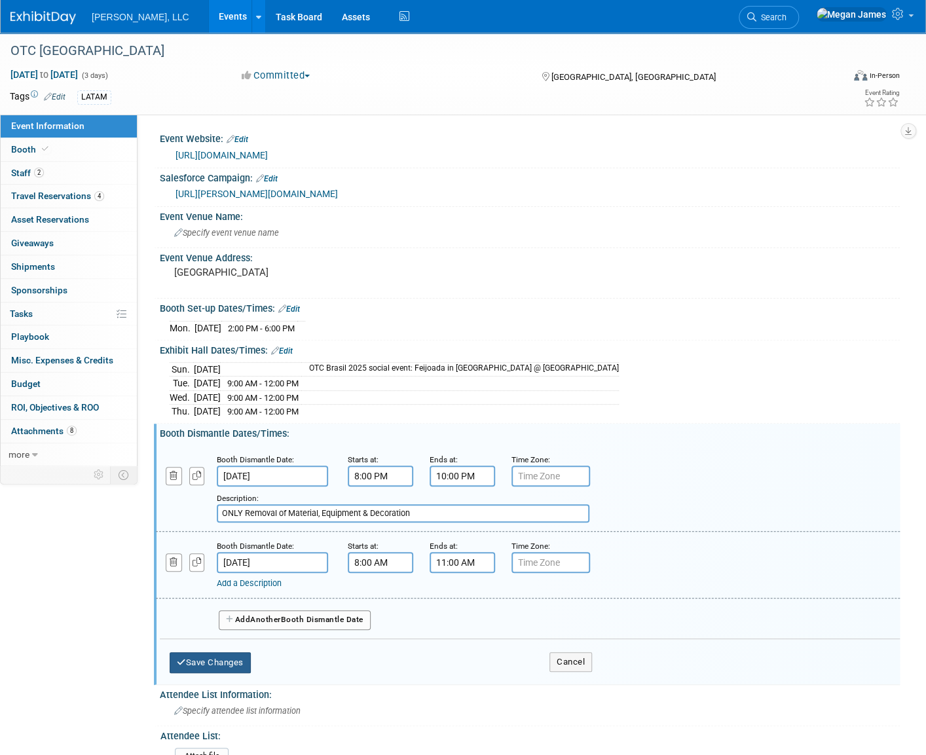
click at [223, 667] on button "Save Changes" at bounding box center [210, 662] width 81 height 21
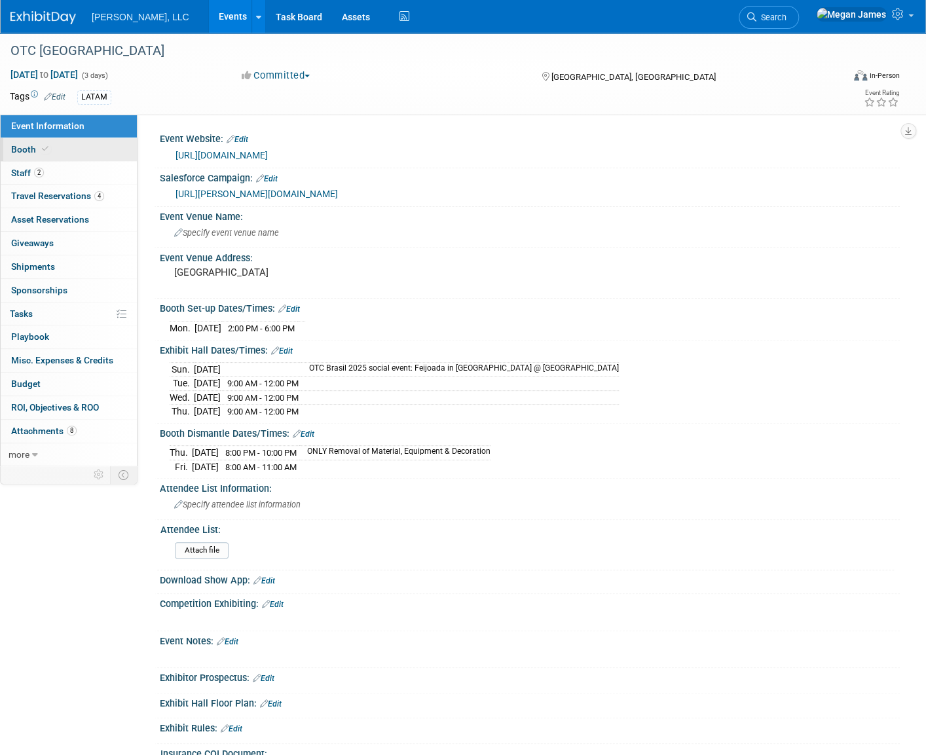
click at [103, 146] on link "Booth" at bounding box center [69, 149] width 136 height 23
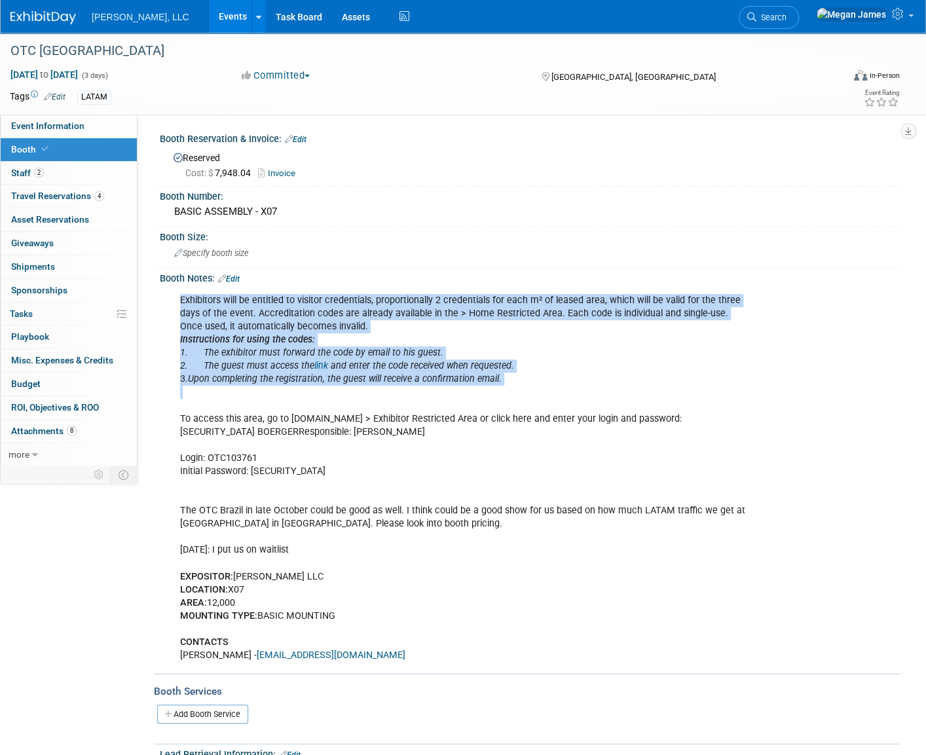
drag, startPoint x: 330, startPoint y: 291, endPoint x: 744, endPoint y: 388, distance: 425.5
click at [744, 388] on div "Exhibitors will be entitled to visitor credentials, proportionally 2 credential…" at bounding box center [463, 477] width 585 height 381
drag, startPoint x: 744, startPoint y: 388, endPoint x: 685, endPoint y: 365, distance: 63.8
click at [699, 385] on div "Exhibitors will be entitled to visitor credentials, proportionally 2 credential…" at bounding box center [463, 477] width 585 height 381
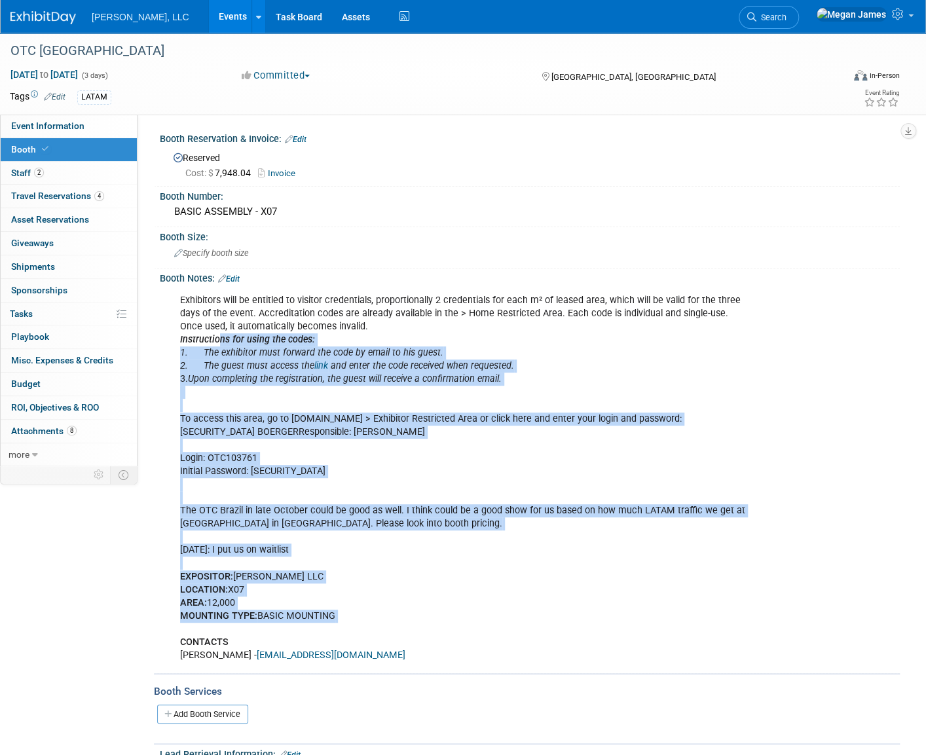
drag, startPoint x: 234, startPoint y: 341, endPoint x: 503, endPoint y: 631, distance: 395.5
click at [503, 631] on div "Exhibitors will be entitled to visitor credentials, proportionally 2 credential…" at bounding box center [463, 477] width 585 height 381
click at [504, 631] on div "Exhibitors will be entitled to visitor credentials, proportionally 2 credential…" at bounding box center [463, 477] width 585 height 381
drag, startPoint x: 348, startPoint y: 588, endPoint x: 257, endPoint y: 347, distance: 258.3
click at [257, 347] on div "Exhibitors will be entitled to visitor credentials, proportionally 2 credential…" at bounding box center [463, 477] width 585 height 381
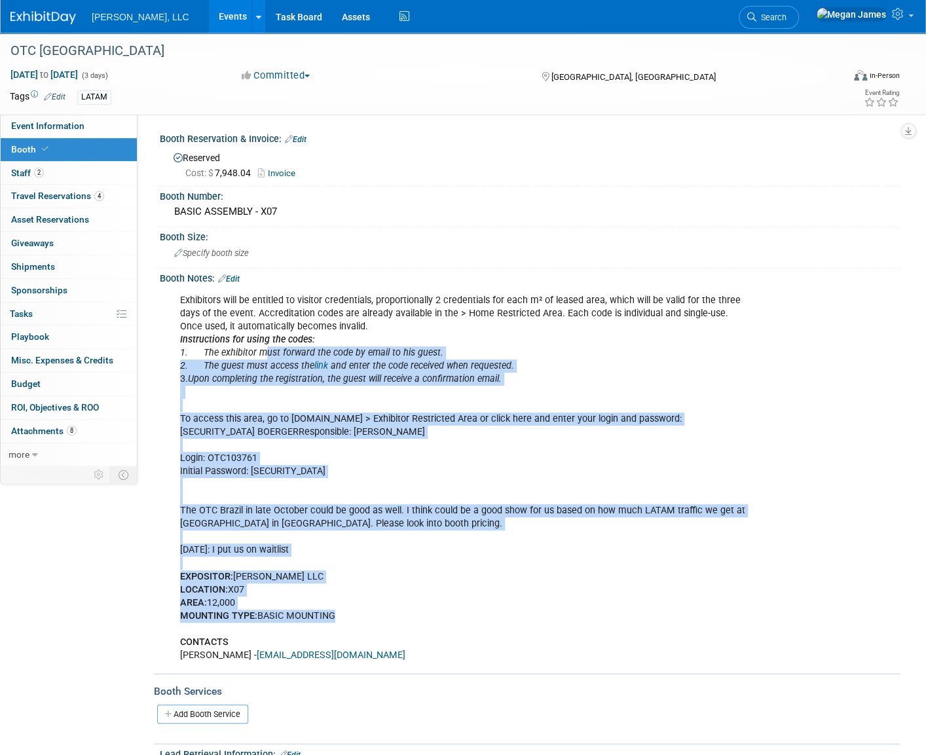
drag, startPoint x: 257, startPoint y: 347, endPoint x: 483, endPoint y: 431, distance: 241.5
click at [483, 431] on div "Exhibitors will be entitled to visitor credentials, proportionally 2 credential…" at bounding box center [463, 477] width 585 height 381
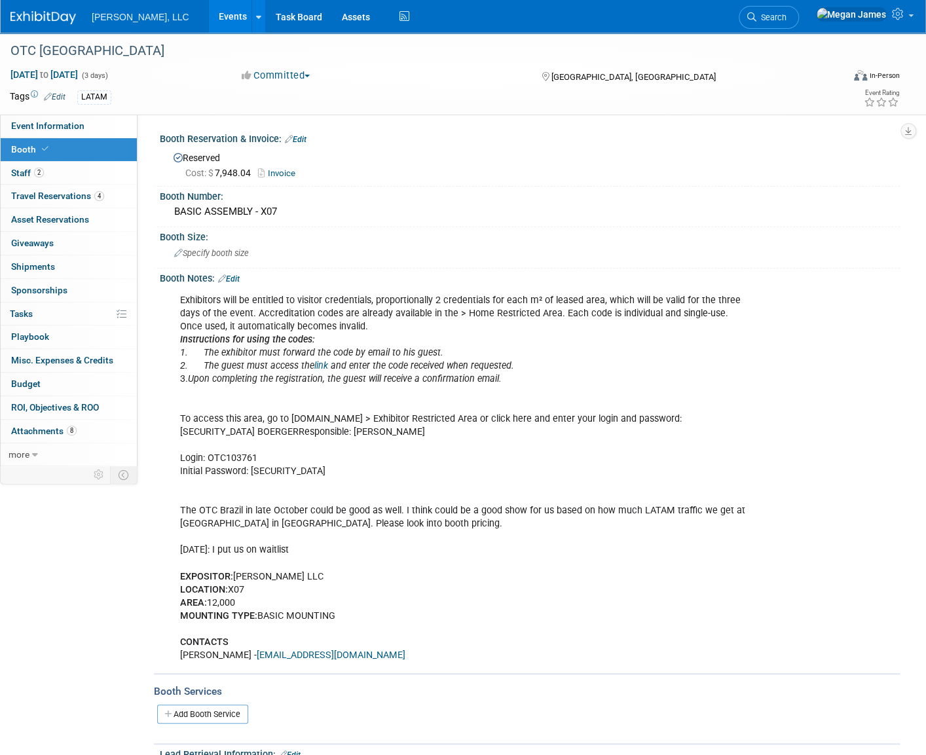
click at [225, 571] on b "EXPOSITOR:" at bounding box center [206, 576] width 53 height 11
drag, startPoint x: 178, startPoint y: 571, endPoint x: 334, endPoint y: 617, distance: 162.8
click at [334, 617] on div "Exhibitors will be entitled to visitor credentials, proportionally 2 credential…" at bounding box center [463, 477] width 585 height 381
copy div "EXPOSITOR: [PERSON_NAME] LLC LOCATION: X07 AREA: 12,000 MOUNTING TYPE: BASIC MO…"
click at [284, 175] on link "Invoice" at bounding box center [280, 173] width 44 height 10
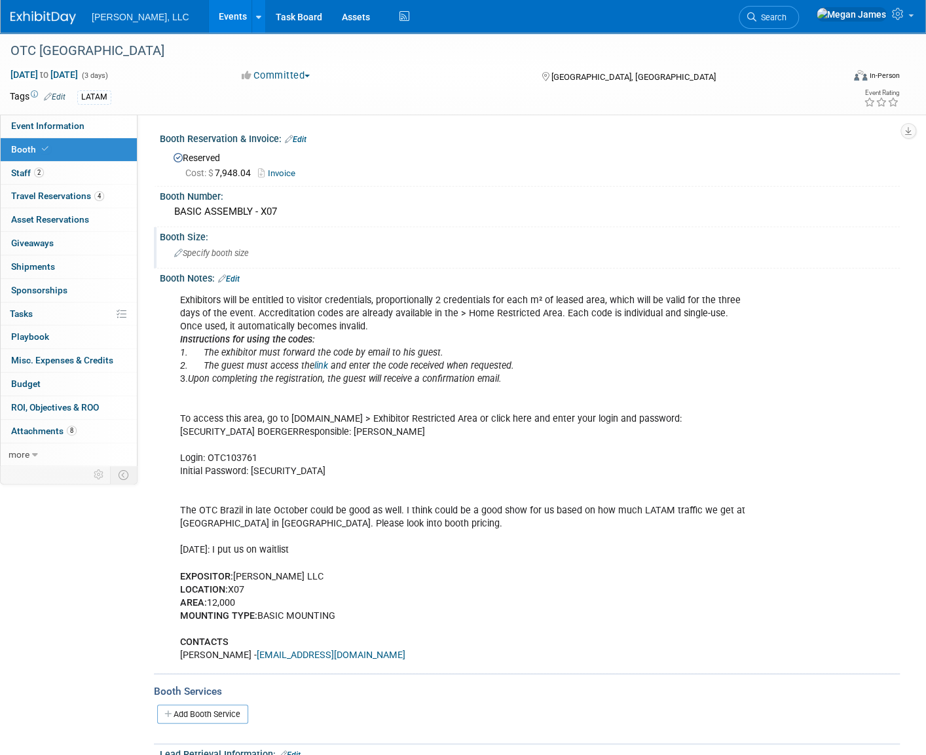
click at [457, 251] on div "Specify booth size" at bounding box center [530, 253] width 720 height 20
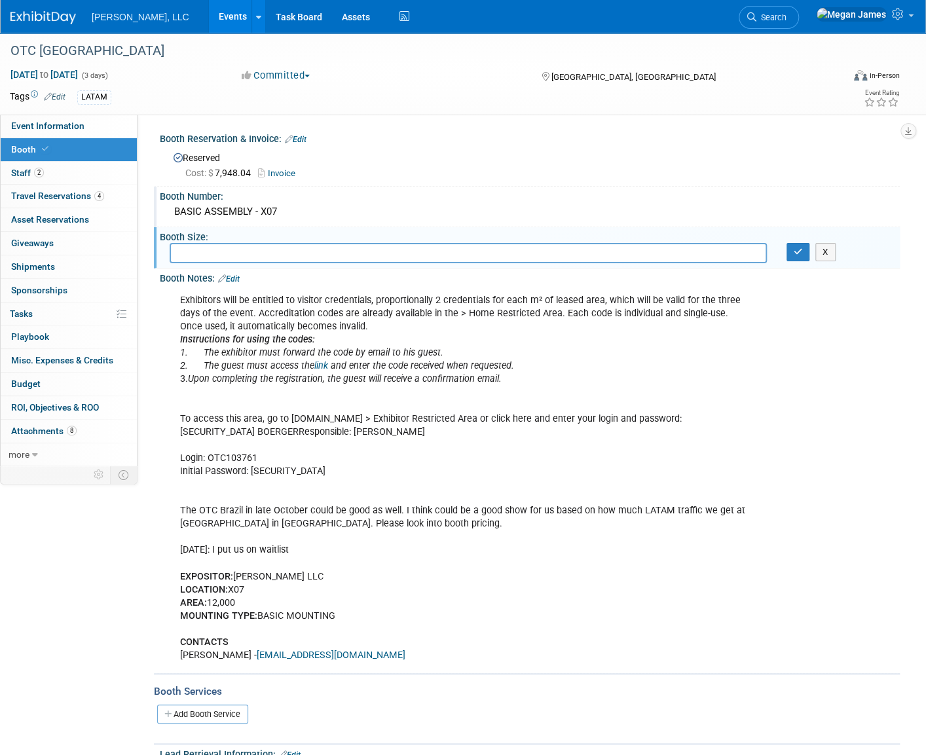
click at [287, 215] on div "BASIC ASSEMBLY - X07" at bounding box center [530, 212] width 720 height 20
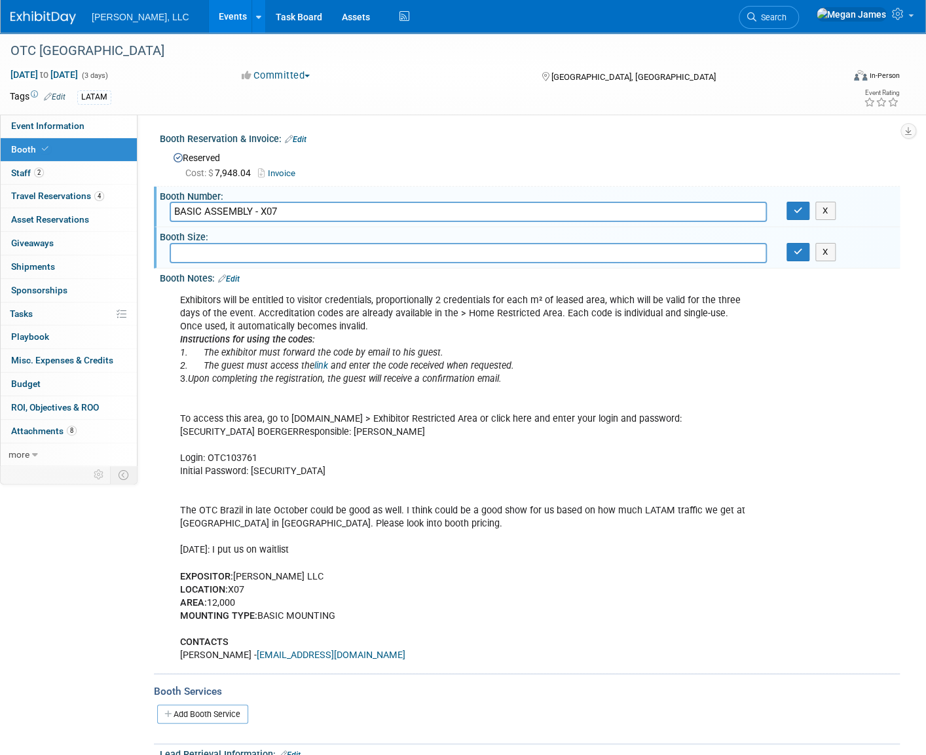
drag, startPoint x: 866, startPoint y: 289, endPoint x: 831, endPoint y: 263, distance: 44.0
click at [867, 289] on div "Exhibitors will be entitled to visitor credentials, proportionally 2 credential…" at bounding box center [530, 477] width 740 height 386
drag, startPoint x: 822, startPoint y: 255, endPoint x: 837, endPoint y: 214, distance: 43.7
click at [823, 255] on button "X" at bounding box center [825, 252] width 20 height 18
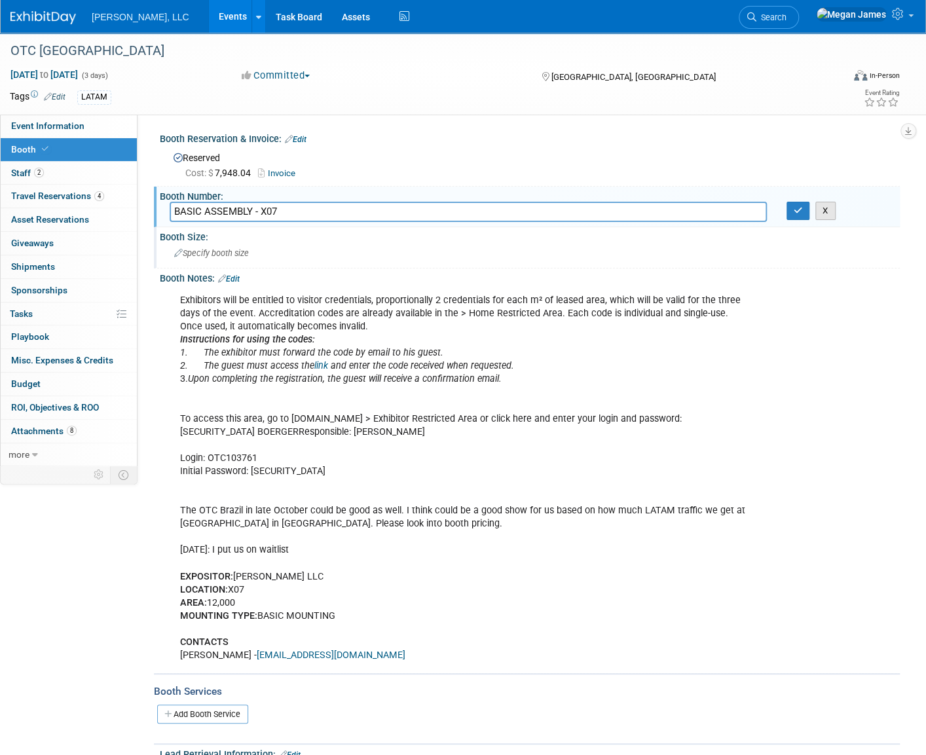
click at [829, 213] on button "X" at bounding box center [825, 211] width 20 height 18
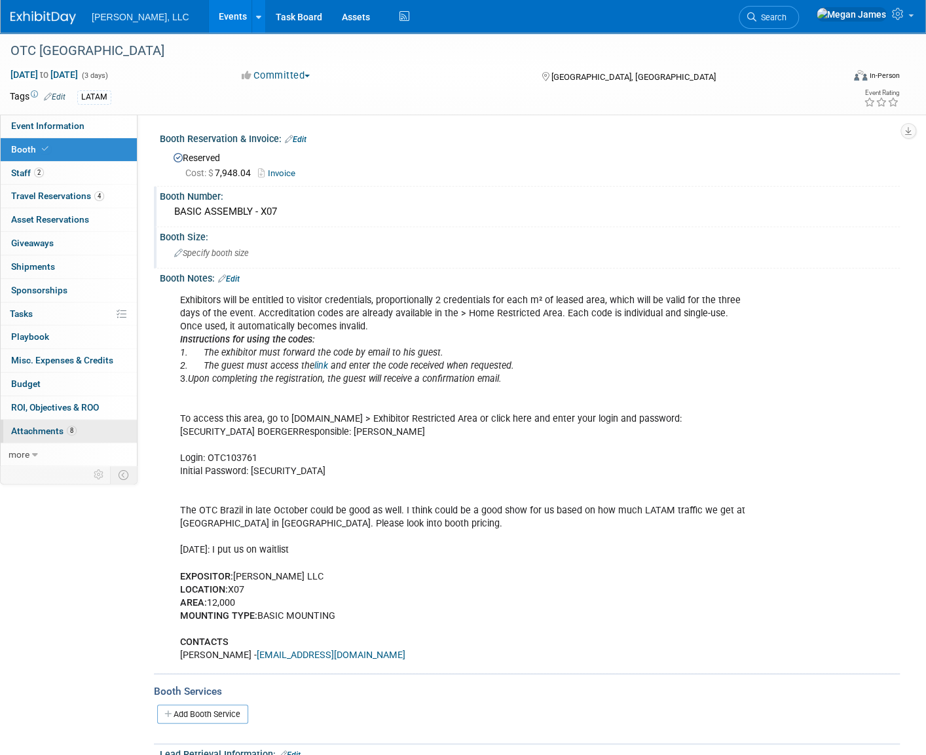
click at [78, 432] on link "8 Attachments 8" at bounding box center [69, 431] width 136 height 23
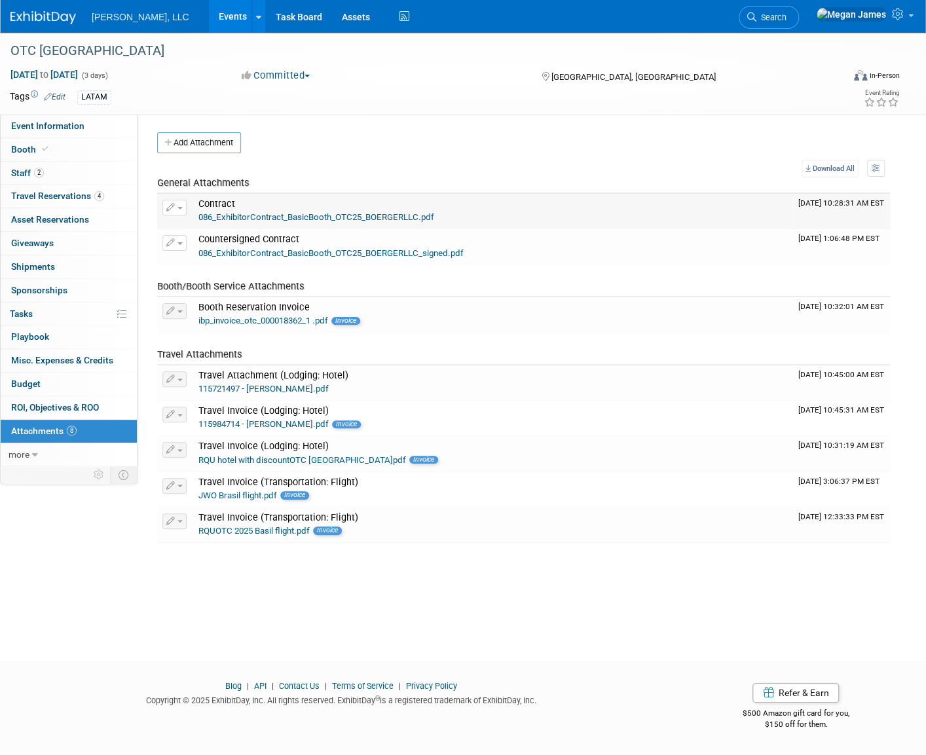
click at [364, 214] on link "086_ExhibitorContract_BasicBooth_OTC25_BOERGERLLC.pdf" at bounding box center [316, 217] width 236 height 10
click at [257, 253] on link "086_ExhibitorContract_BasicBooth_OTC25_BOERGERLLC_signed.pdf" at bounding box center [330, 253] width 265 height 10
click at [71, 177] on link "2 Staff 2" at bounding box center [69, 173] width 136 height 23
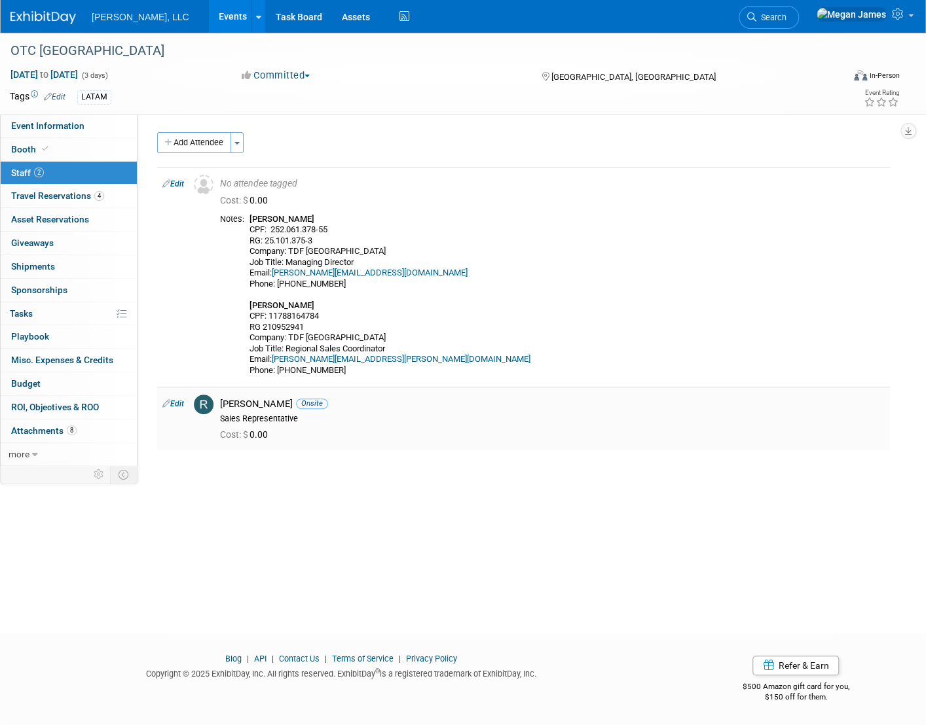
click at [881, 439] on div "Cost: $ 0.00" at bounding box center [552, 433] width 684 height 19
click at [209, 19] on link "Events" at bounding box center [233, 16] width 48 height 33
